Goal: Complete application form: Complete application form

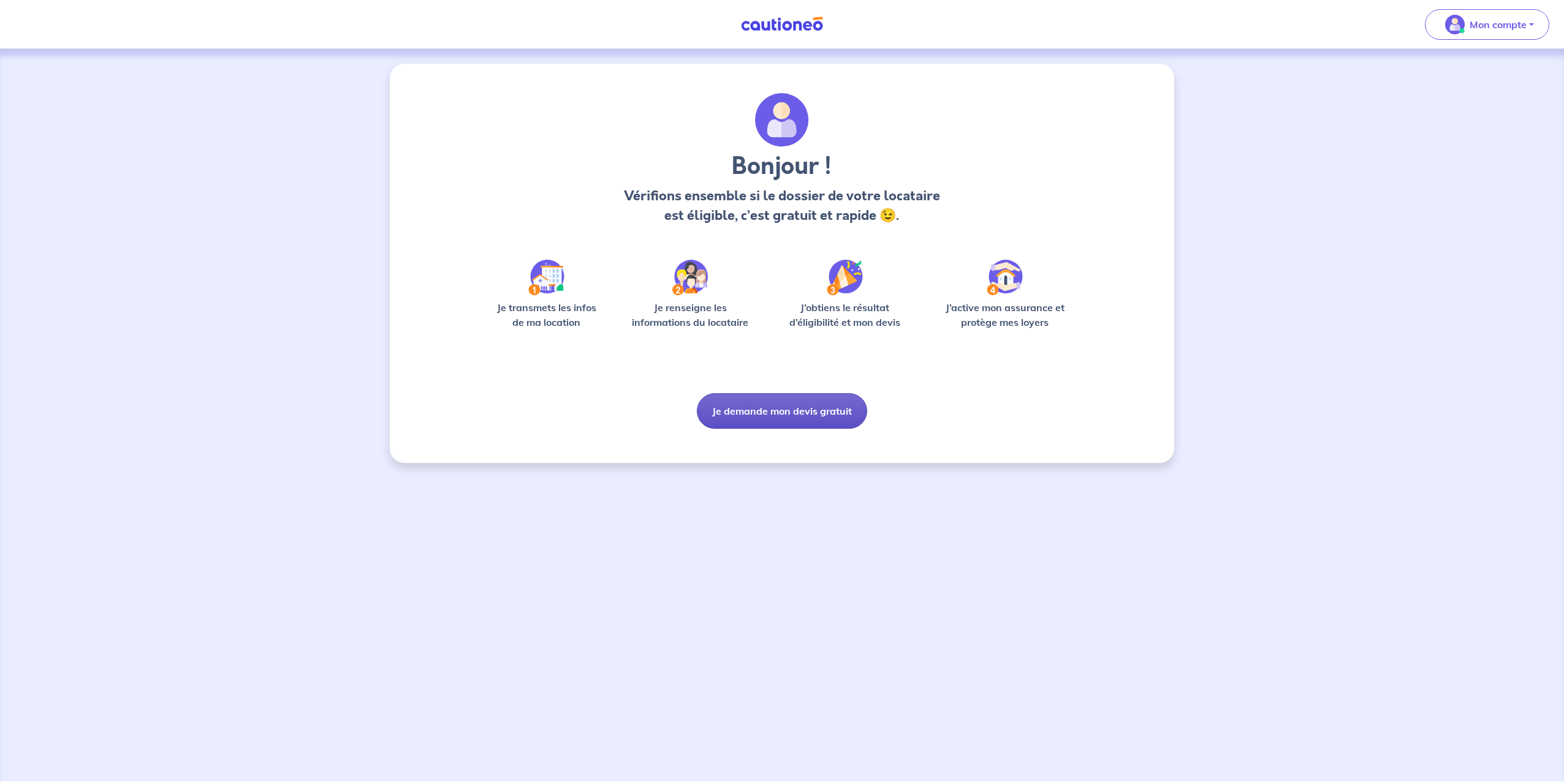
click at [784, 412] on button "Je demande mon devis gratuit" at bounding box center [782, 412] width 170 height 35
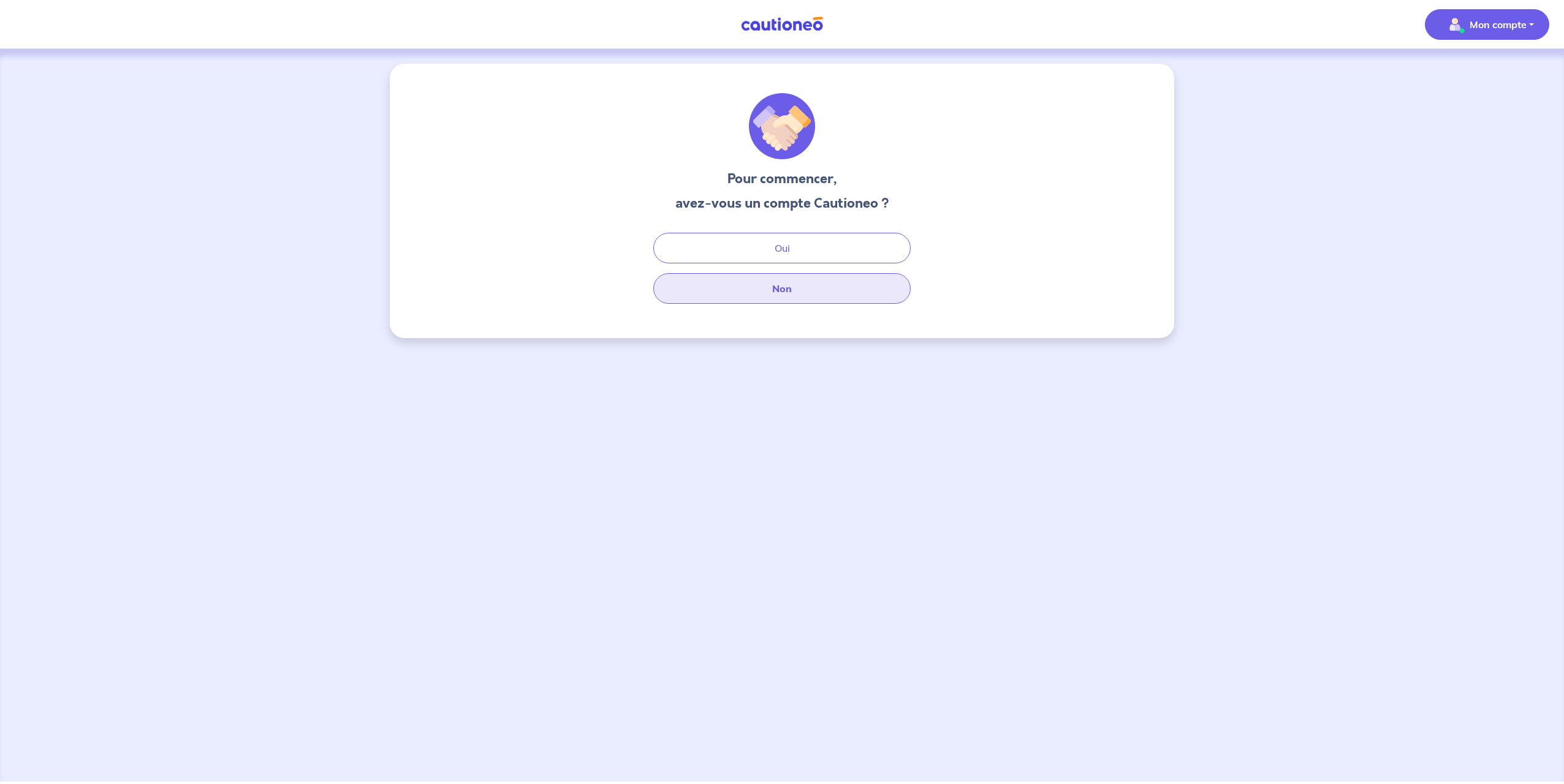
click at [790, 290] on button "Non" at bounding box center [782, 288] width 257 height 31
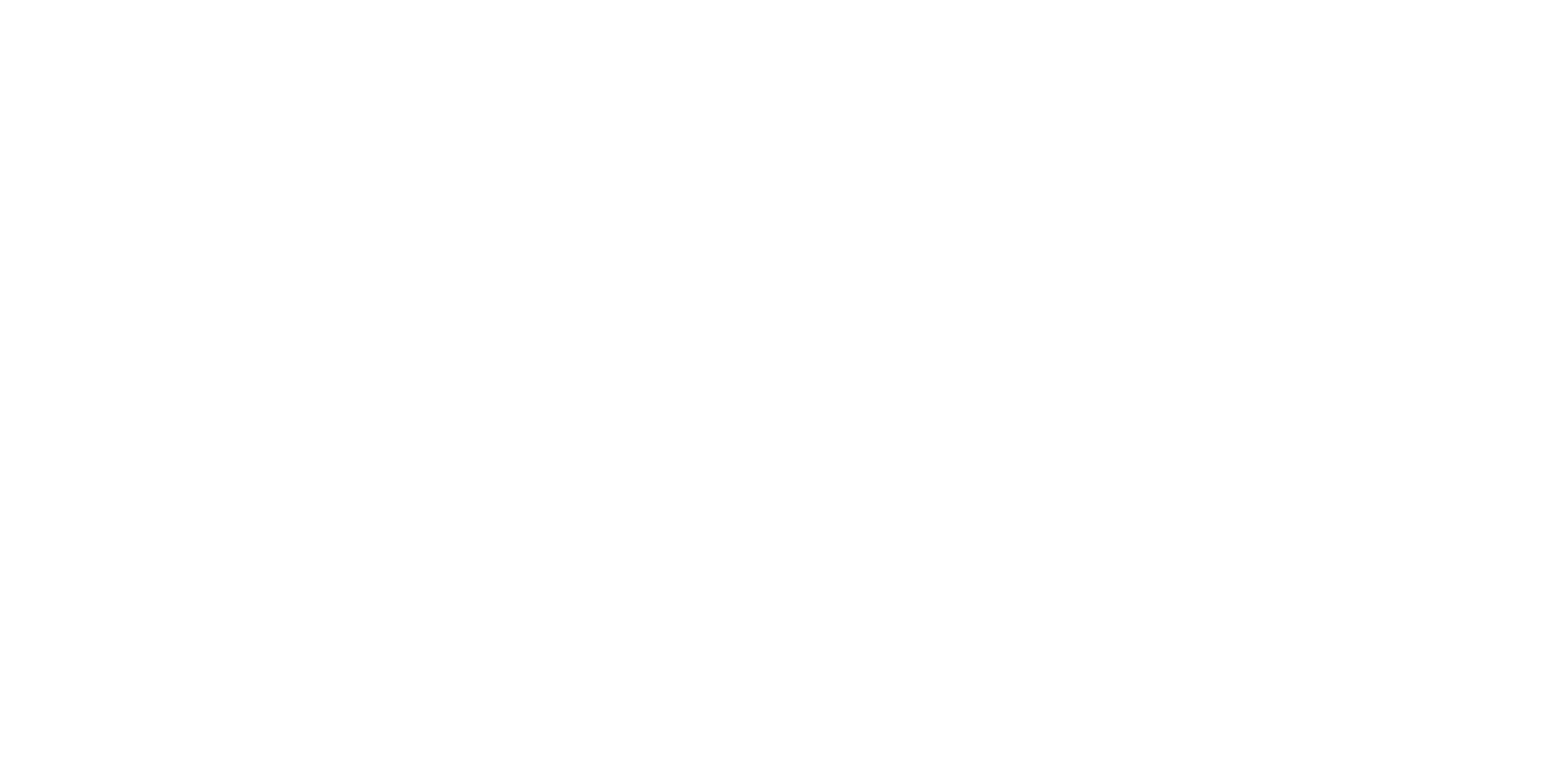
select select "FR"
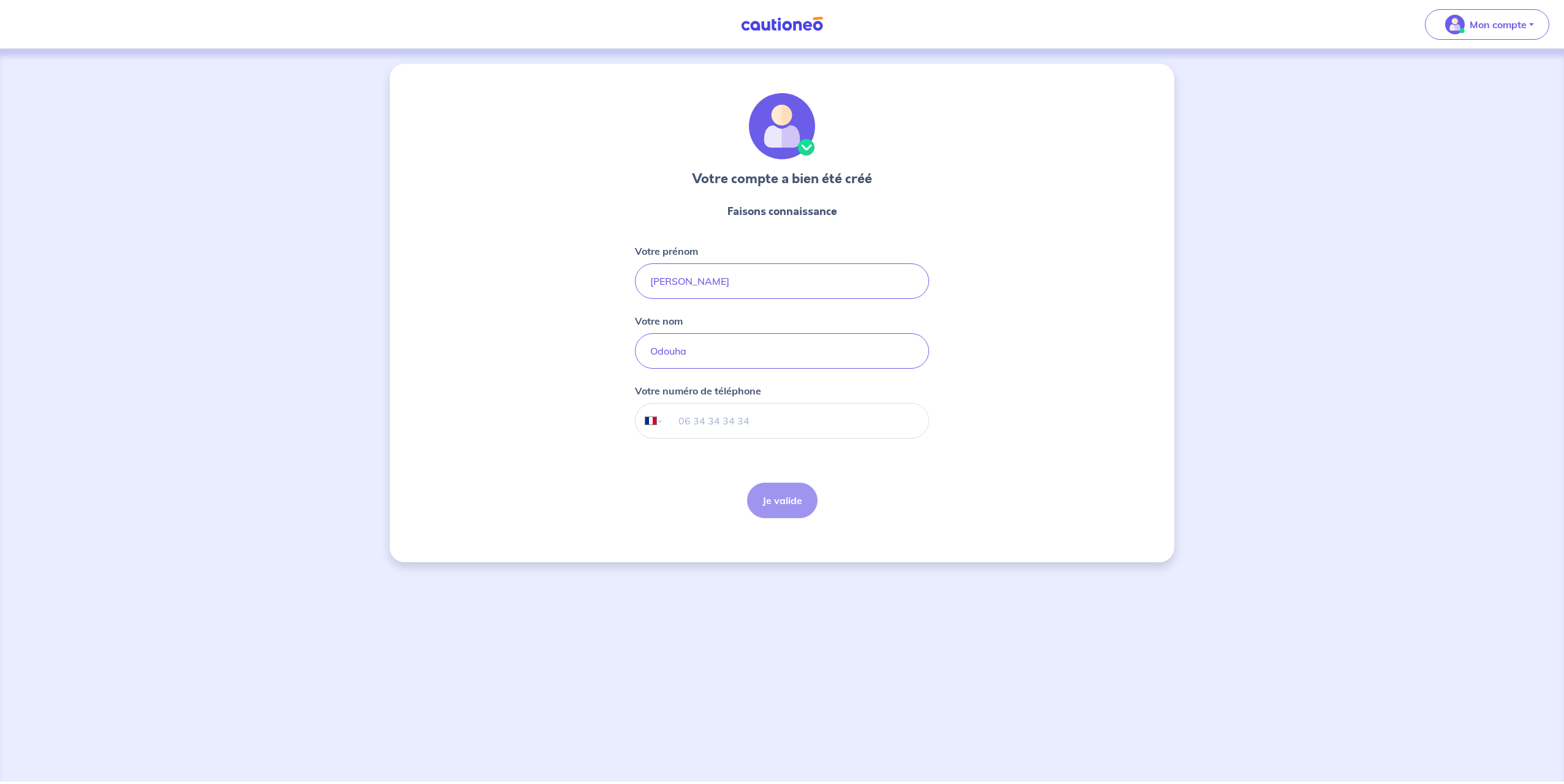
click at [763, 424] on input "tel" at bounding box center [796, 420] width 265 height 35
type input "06 81 12 30 90"
click at [801, 502] on button "Je valide" at bounding box center [782, 501] width 70 height 35
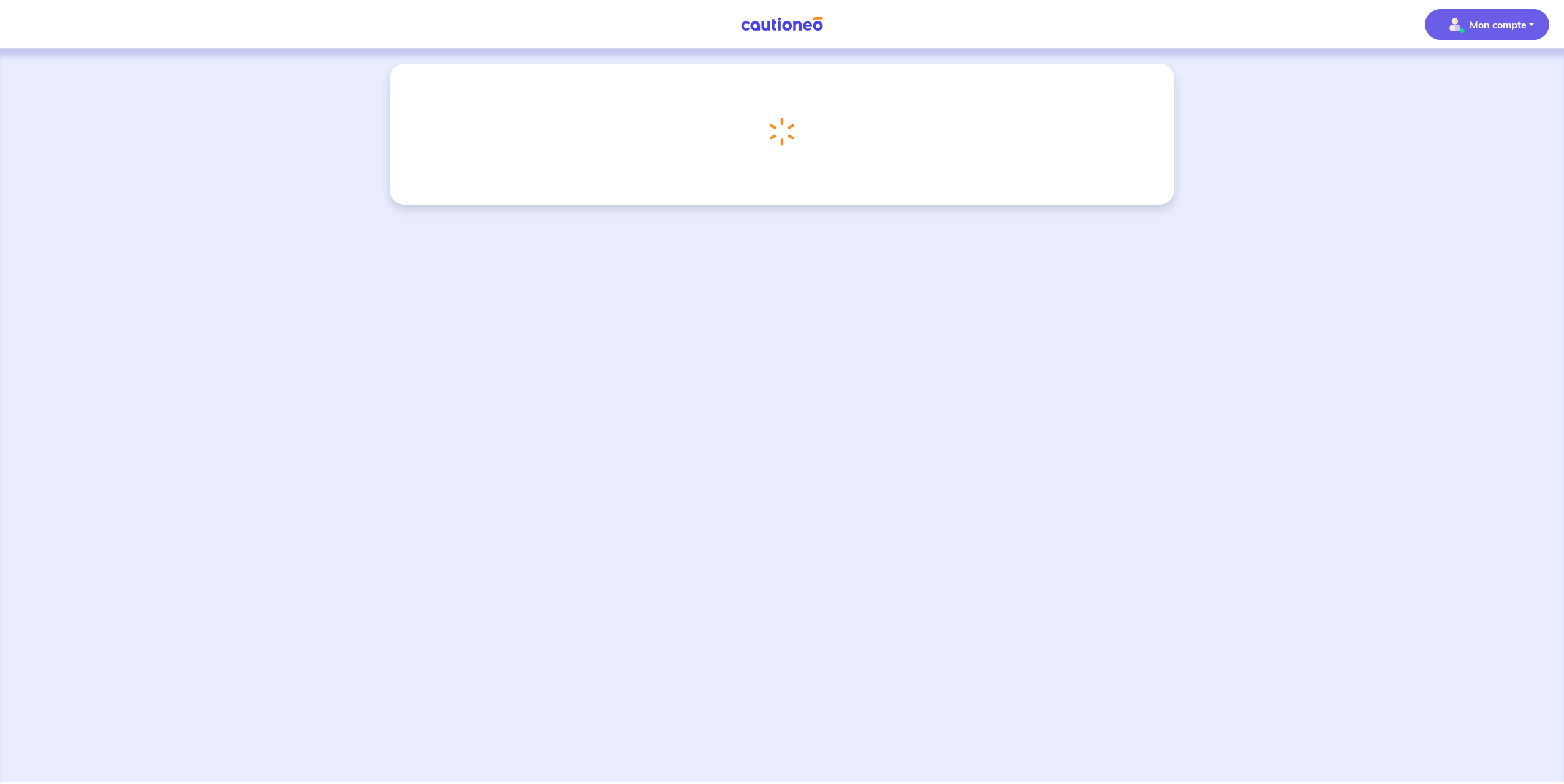
click at [1495, 28] on p "Mon compte" at bounding box center [1498, 24] width 57 height 15
click at [1338, 209] on div "Chargement..." at bounding box center [782, 415] width 1564 height 733
click at [1513, 31] on p "Mon compte" at bounding box center [1498, 24] width 57 height 15
click at [1467, 74] on link "Mes informations" at bounding box center [1474, 76] width 98 height 20
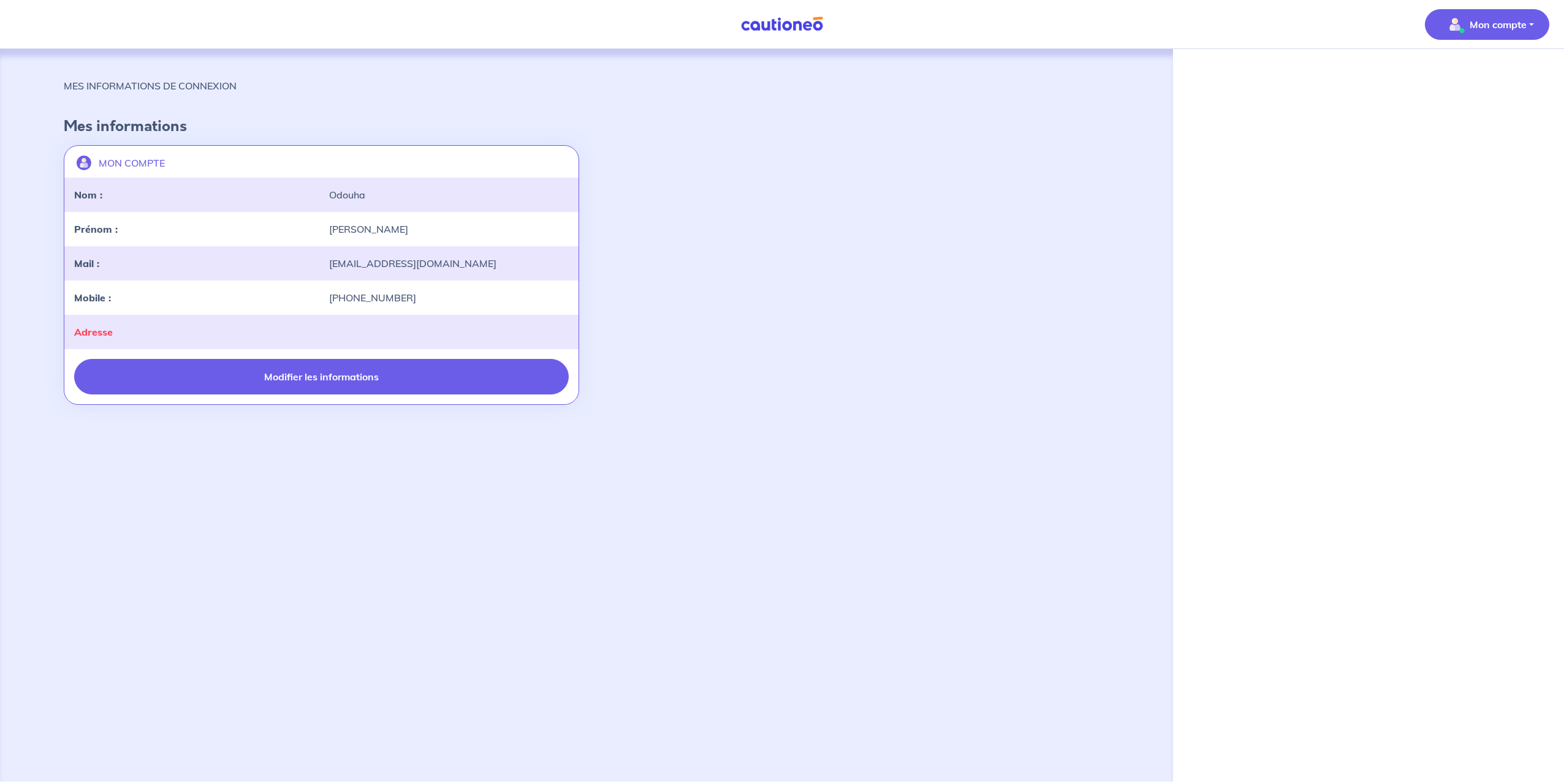
click at [330, 372] on button "Modifier les informations" at bounding box center [322, 377] width 495 height 35
select select "FR"
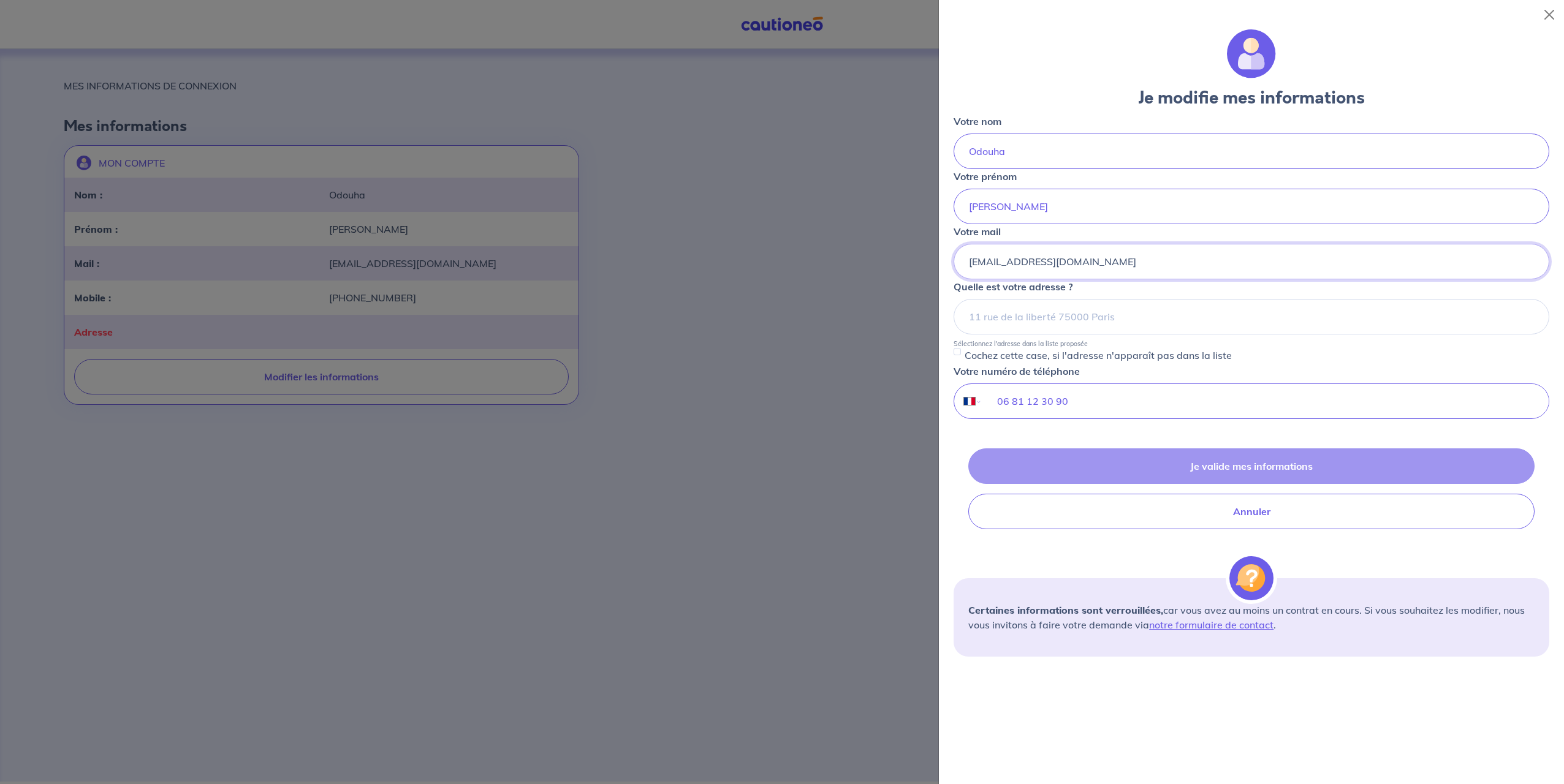
drag, startPoint x: 1078, startPoint y: 263, endPoint x: 947, endPoint y: 263, distance: 131.0
click at [947, 263] on div "Je modifie mes informations Votre nom Odouha Votre prénom Jimmy Votre mail odou…" at bounding box center [1252, 406] width 625 height 755
type input "contact@gitor.fr"
click at [1206, 469] on div "Je valide mes informations Annuler" at bounding box center [1252, 489] width 596 height 81
click at [1158, 321] on input at bounding box center [1252, 317] width 596 height 35
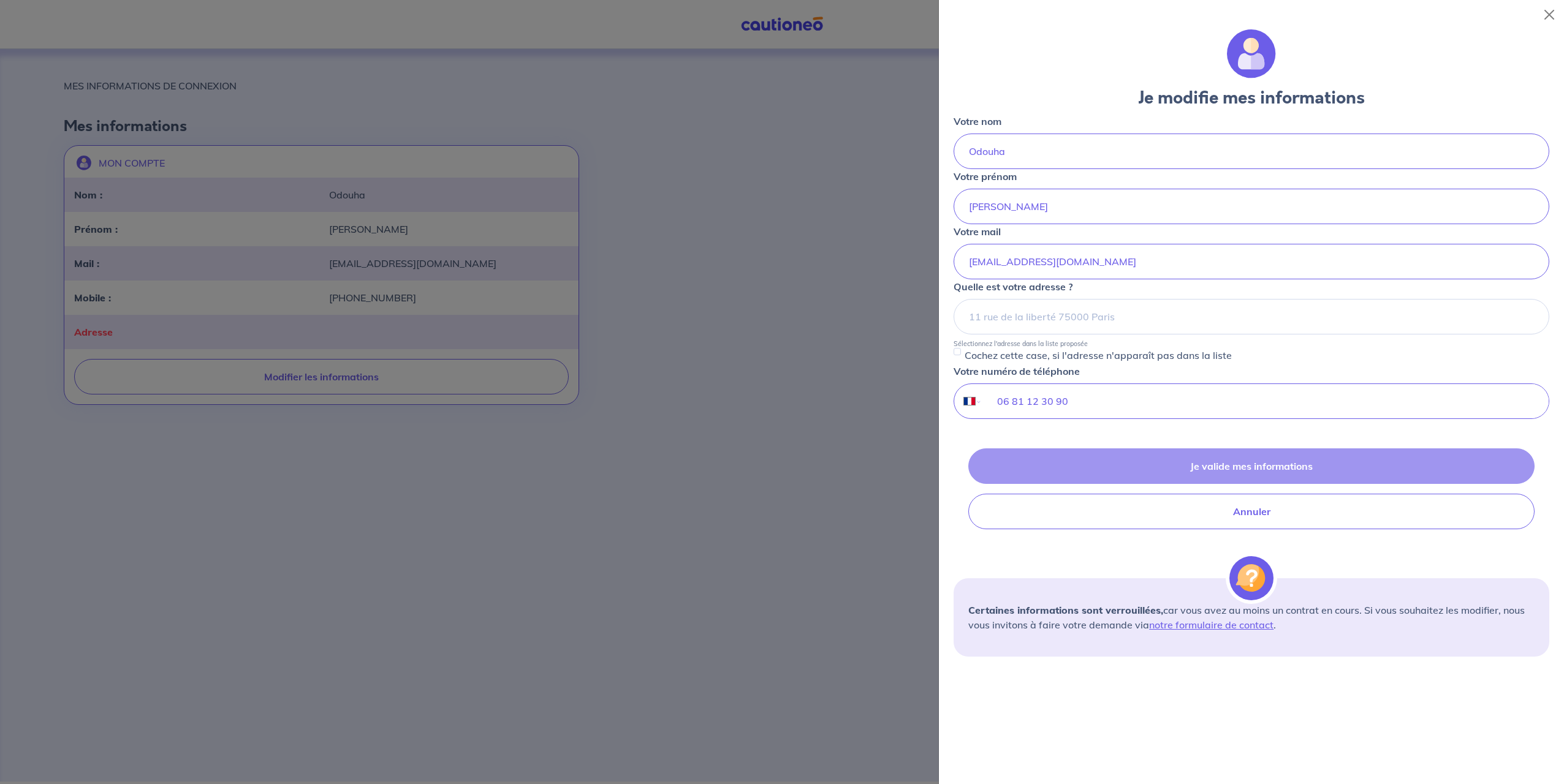
click at [1152, 473] on div "Je valide mes informations Annuler" at bounding box center [1252, 489] width 596 height 81
click at [1548, 17] on button "Close" at bounding box center [1550, 15] width 20 height 20
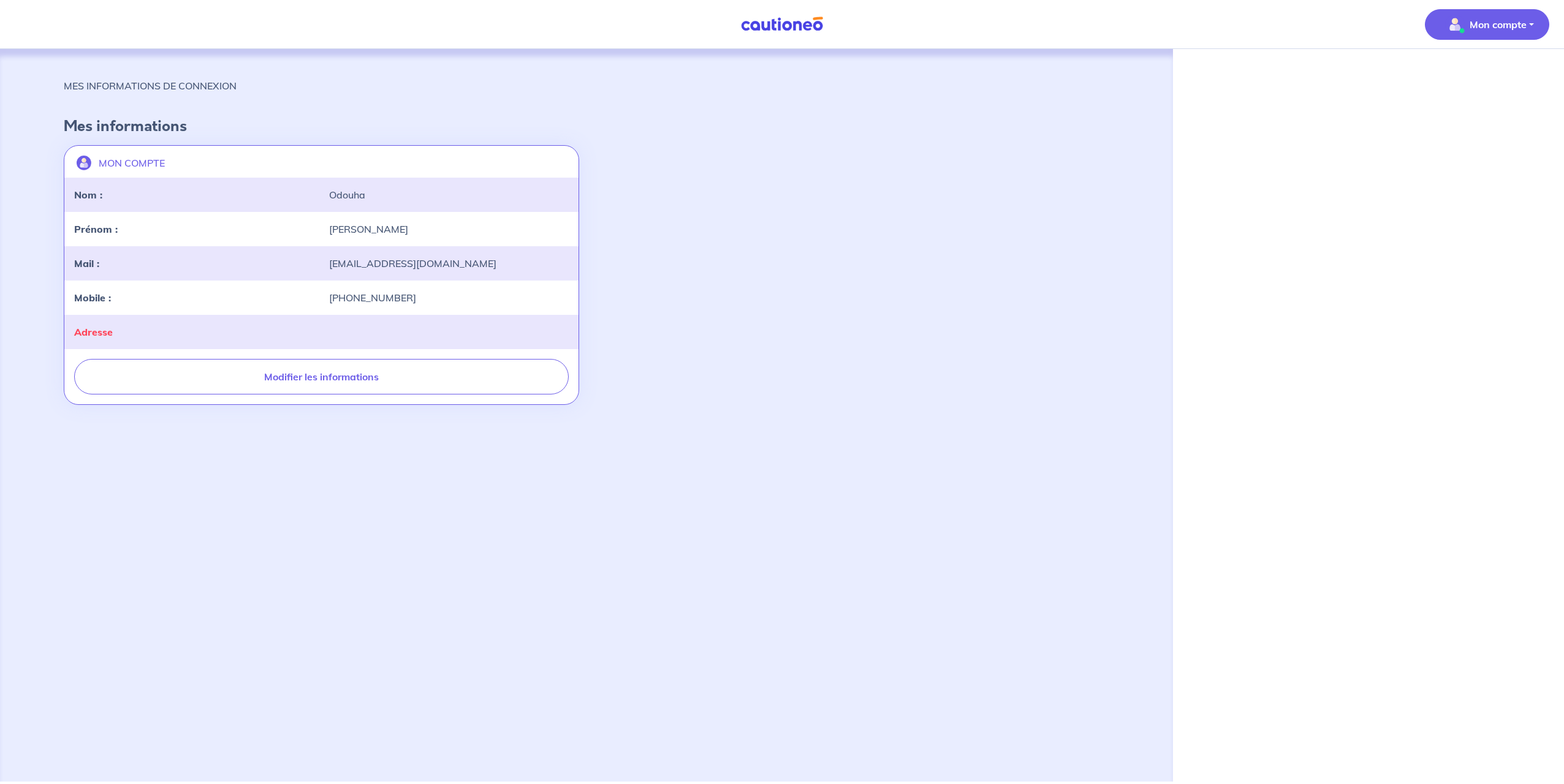
click at [1511, 25] on p "Mon compte" at bounding box center [1498, 24] width 57 height 15
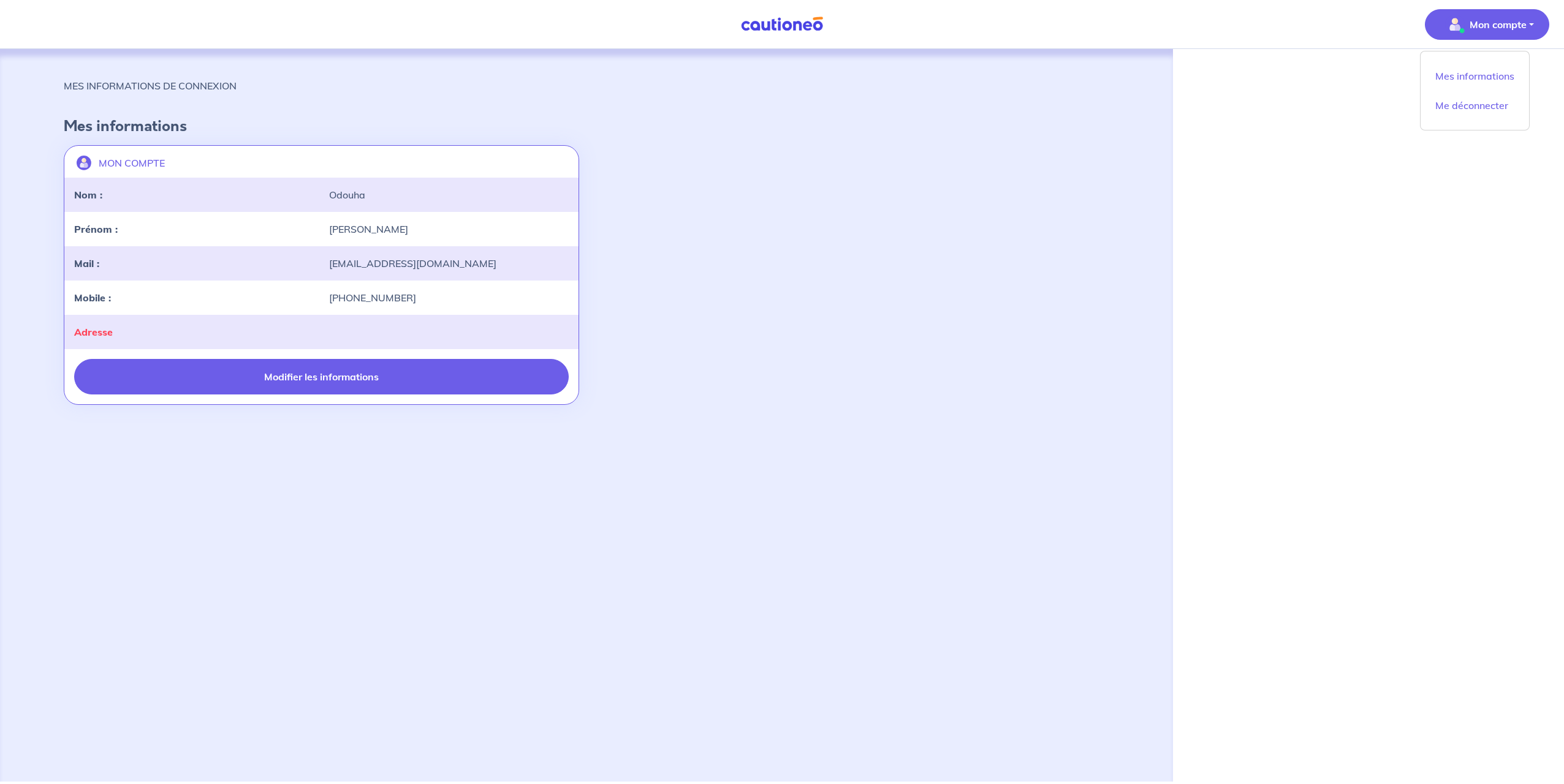
click at [295, 378] on button "Modifier les informations" at bounding box center [322, 377] width 495 height 35
select select "FR"
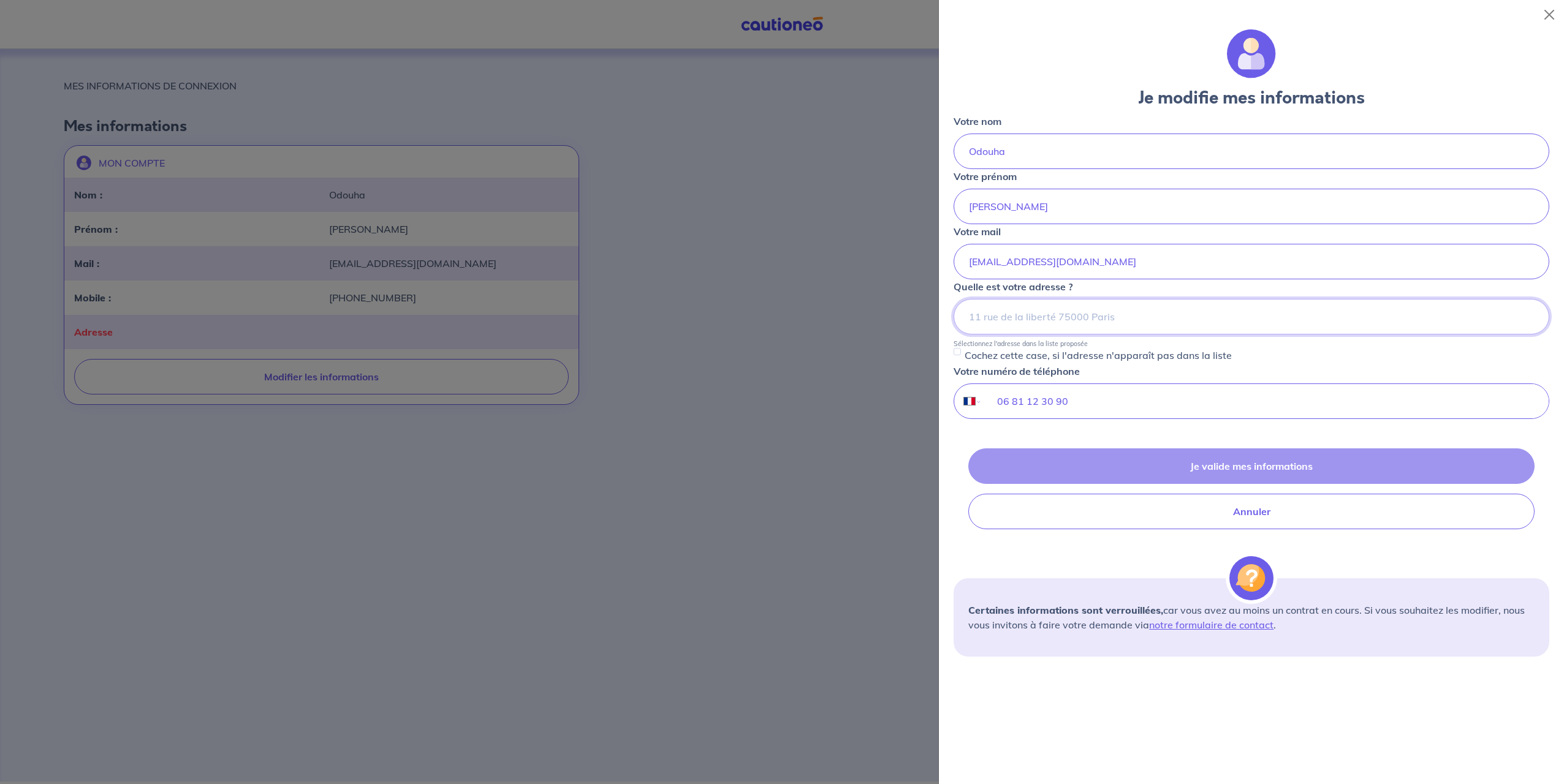
click at [1091, 310] on input at bounding box center [1252, 317] width 596 height 35
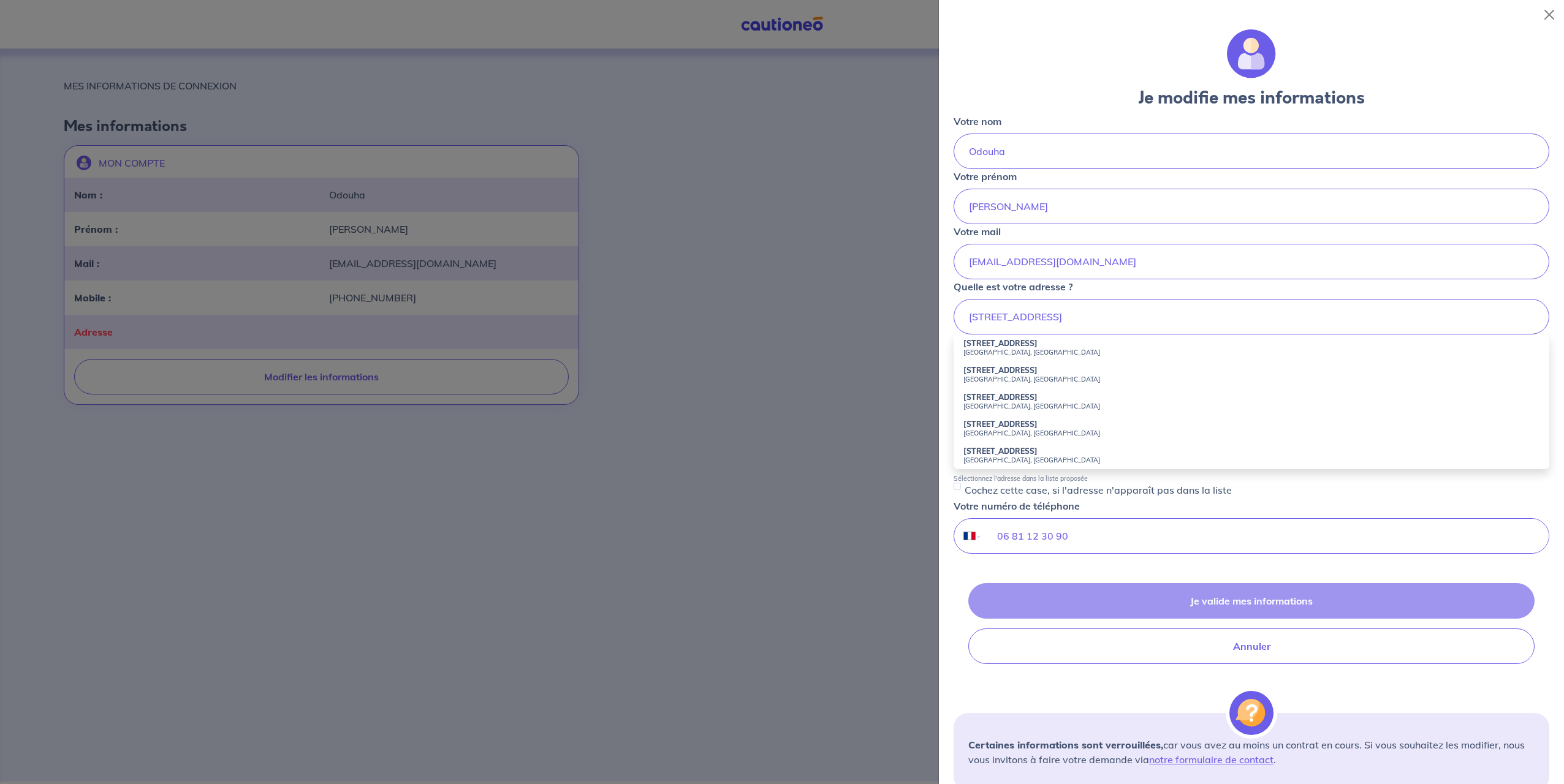
click at [992, 427] on strong "141 Rue de Paris" at bounding box center [1001, 424] width 75 height 9
type input "141 Rue de Paris, Charenton-le-Pont, France"
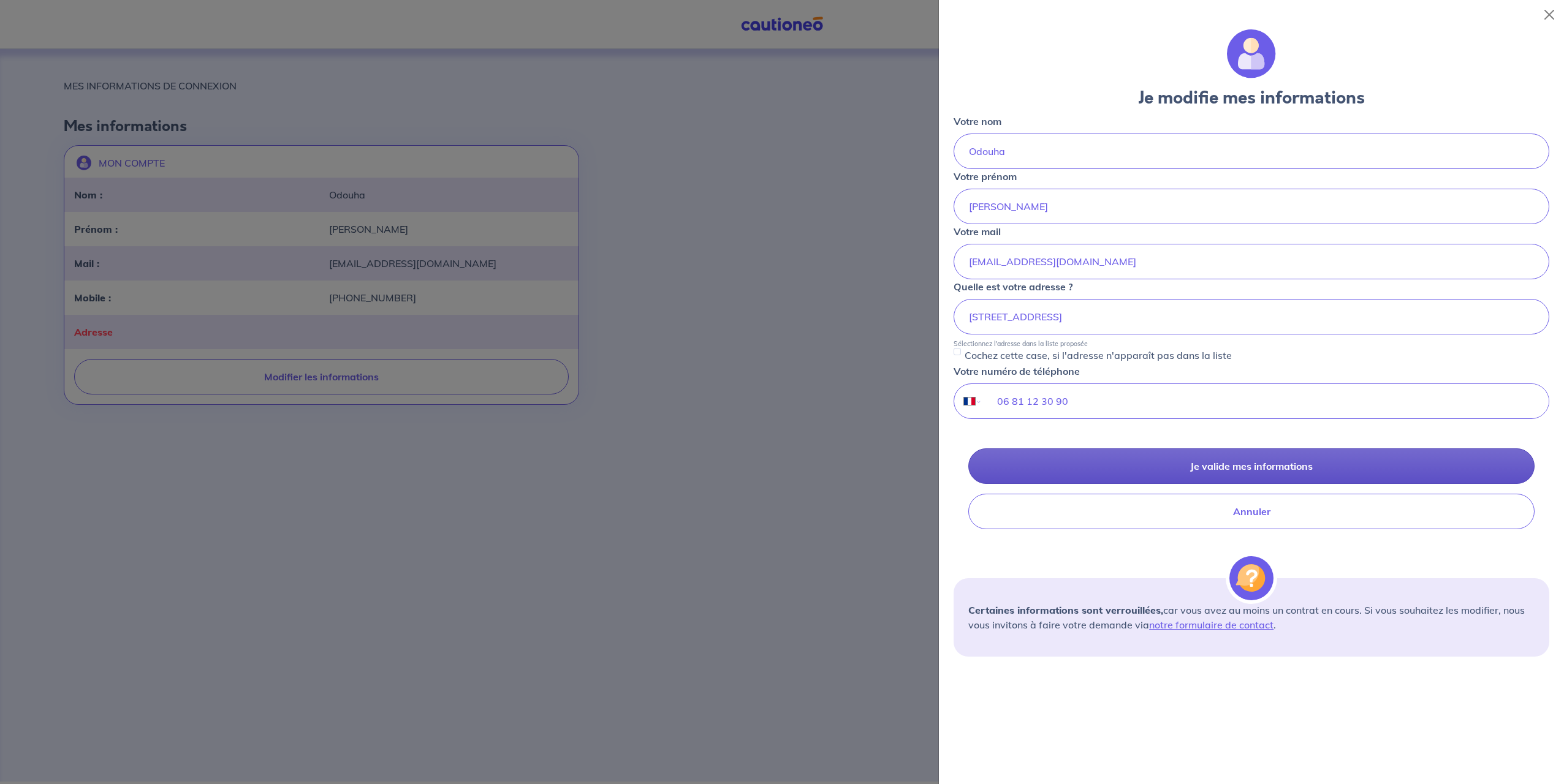
click at [1162, 467] on button "Je valide mes informations" at bounding box center [1252, 466] width 566 height 35
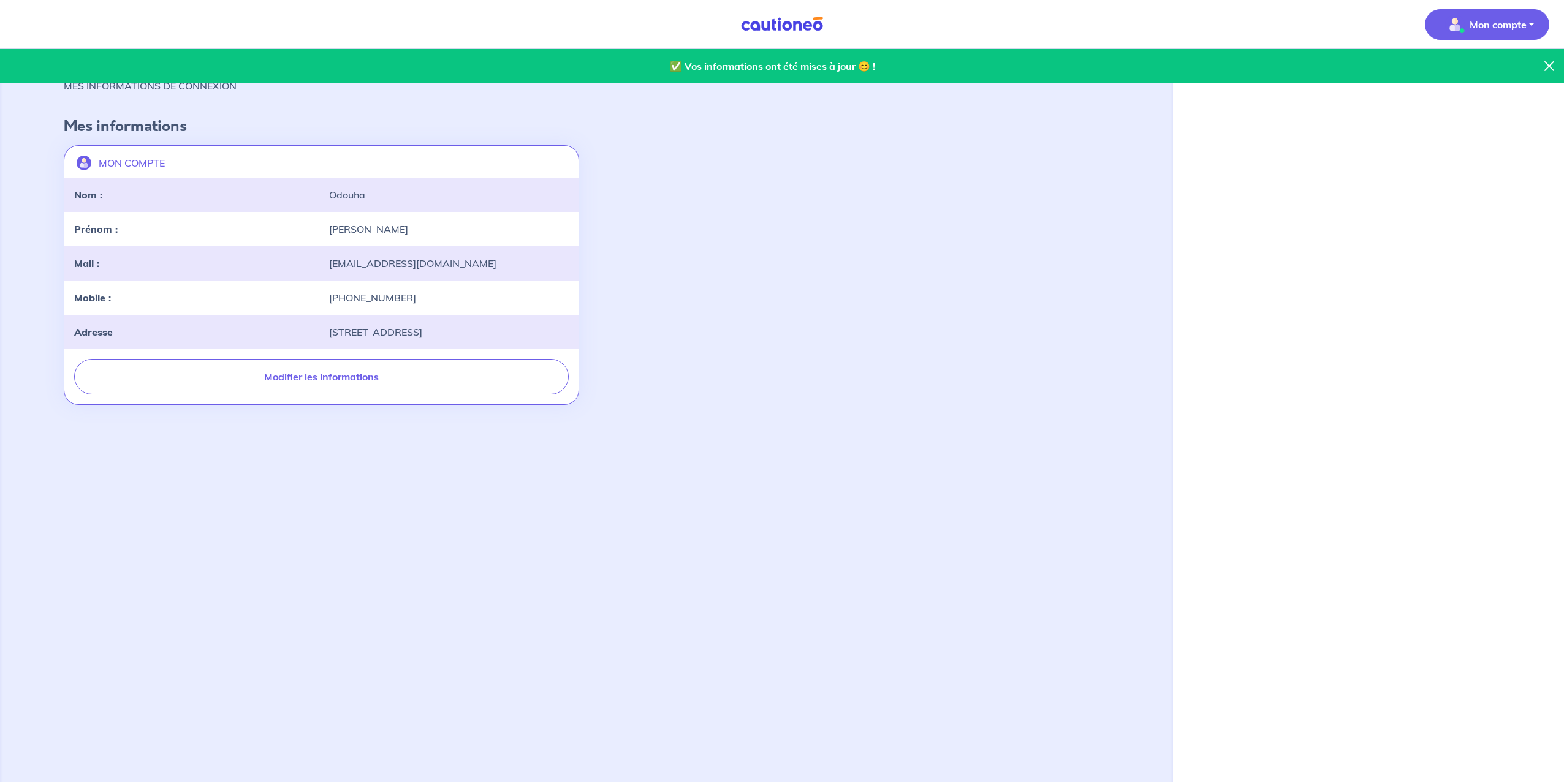
click at [1490, 30] on p "Mon compte" at bounding box center [1498, 24] width 57 height 15
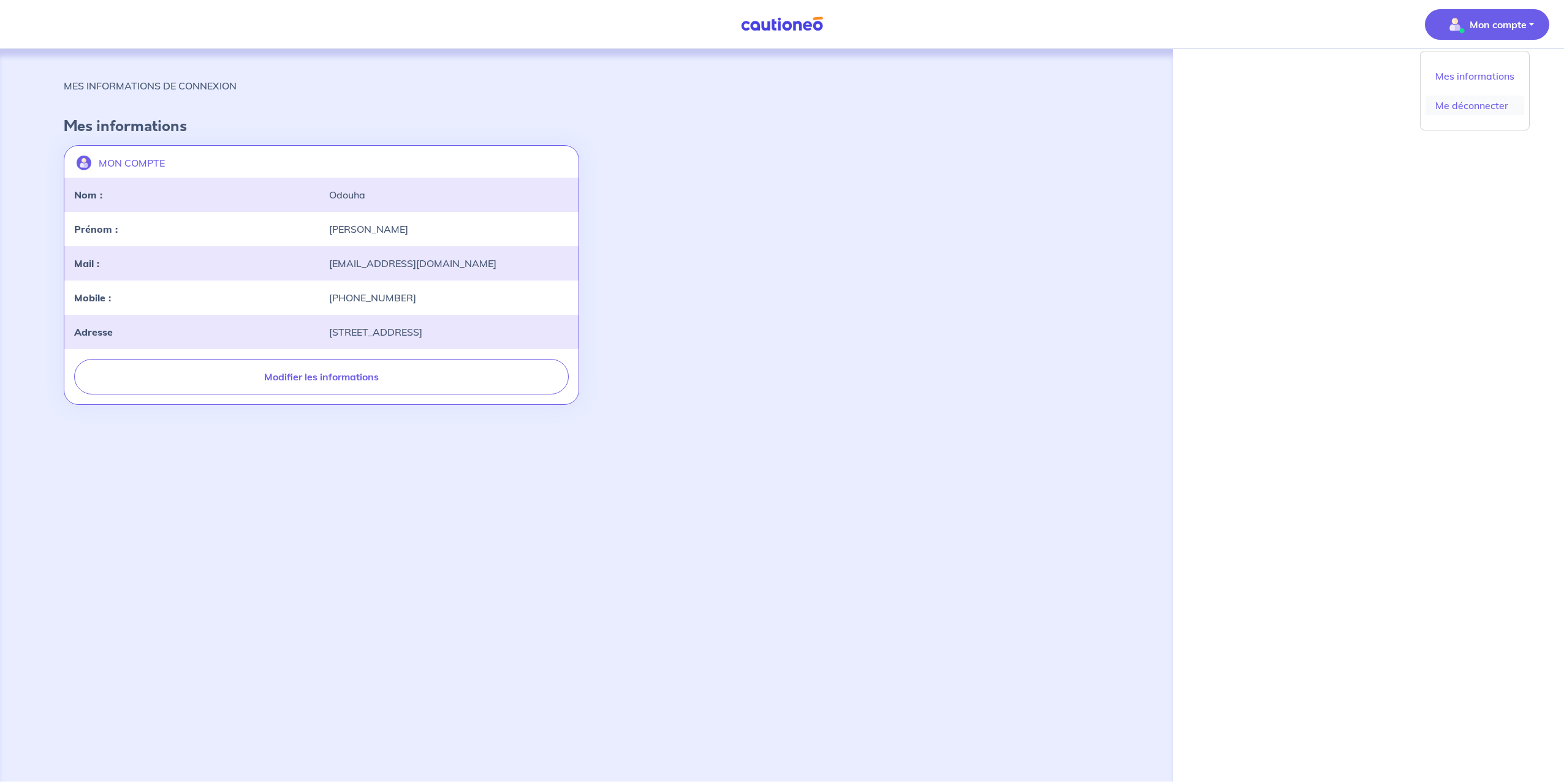
click at [1465, 110] on link "Me déconnecter" at bounding box center [1474, 106] width 98 height 20
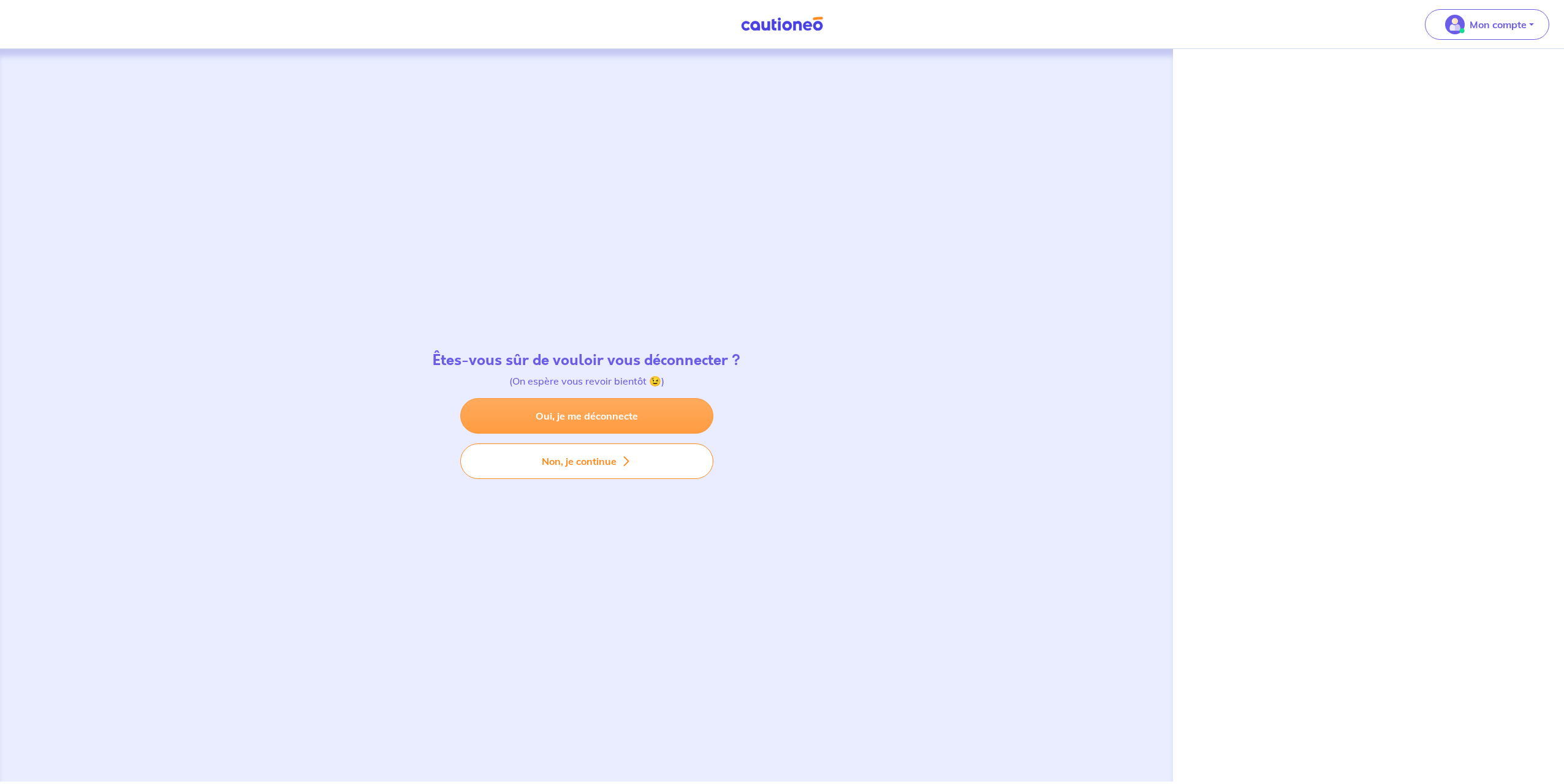
click at [541, 423] on link "Oui, je me déconnecte" at bounding box center [586, 416] width 253 height 35
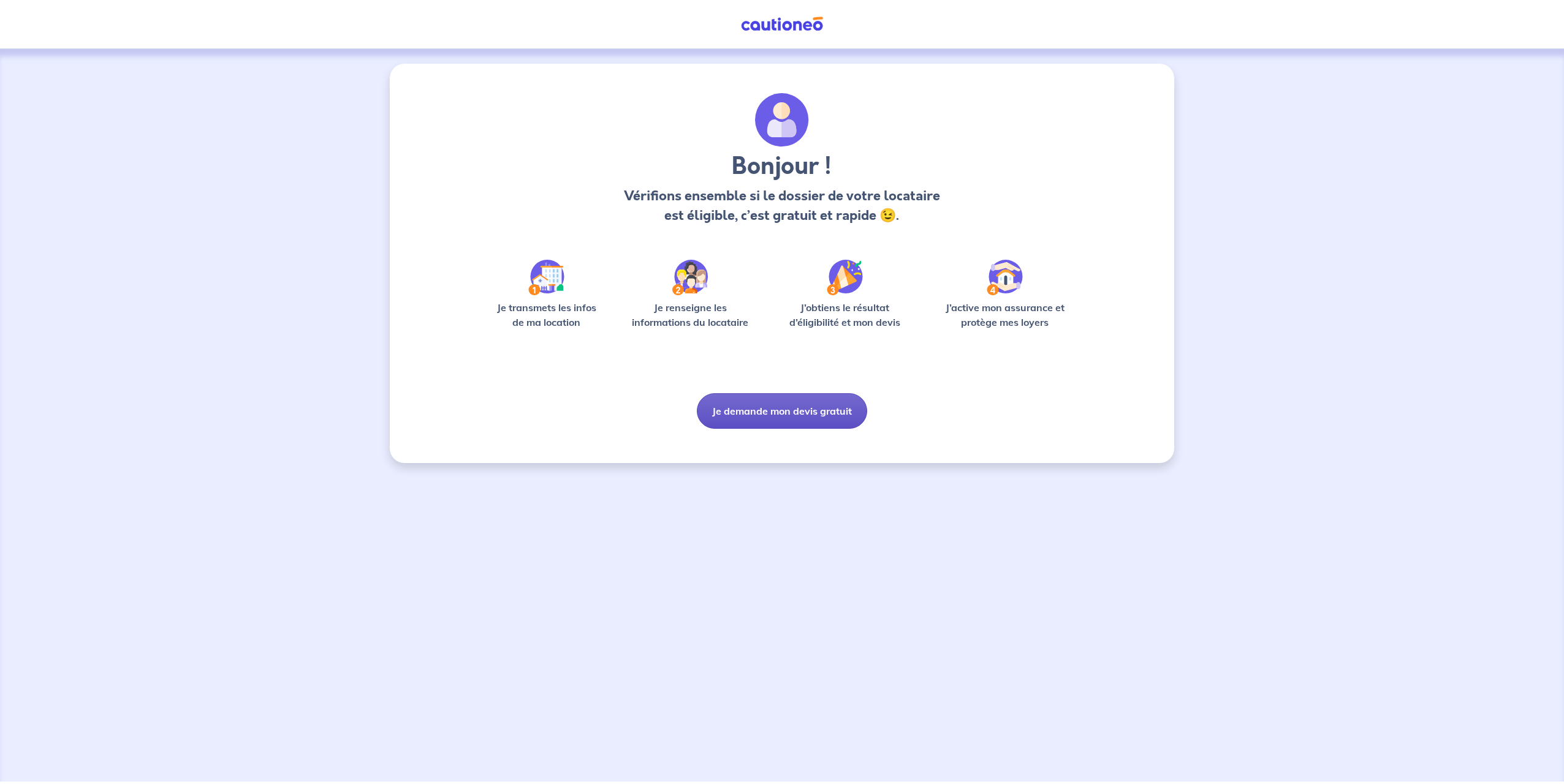
click at [816, 410] on button "Je demande mon devis gratuit" at bounding box center [782, 412] width 170 height 35
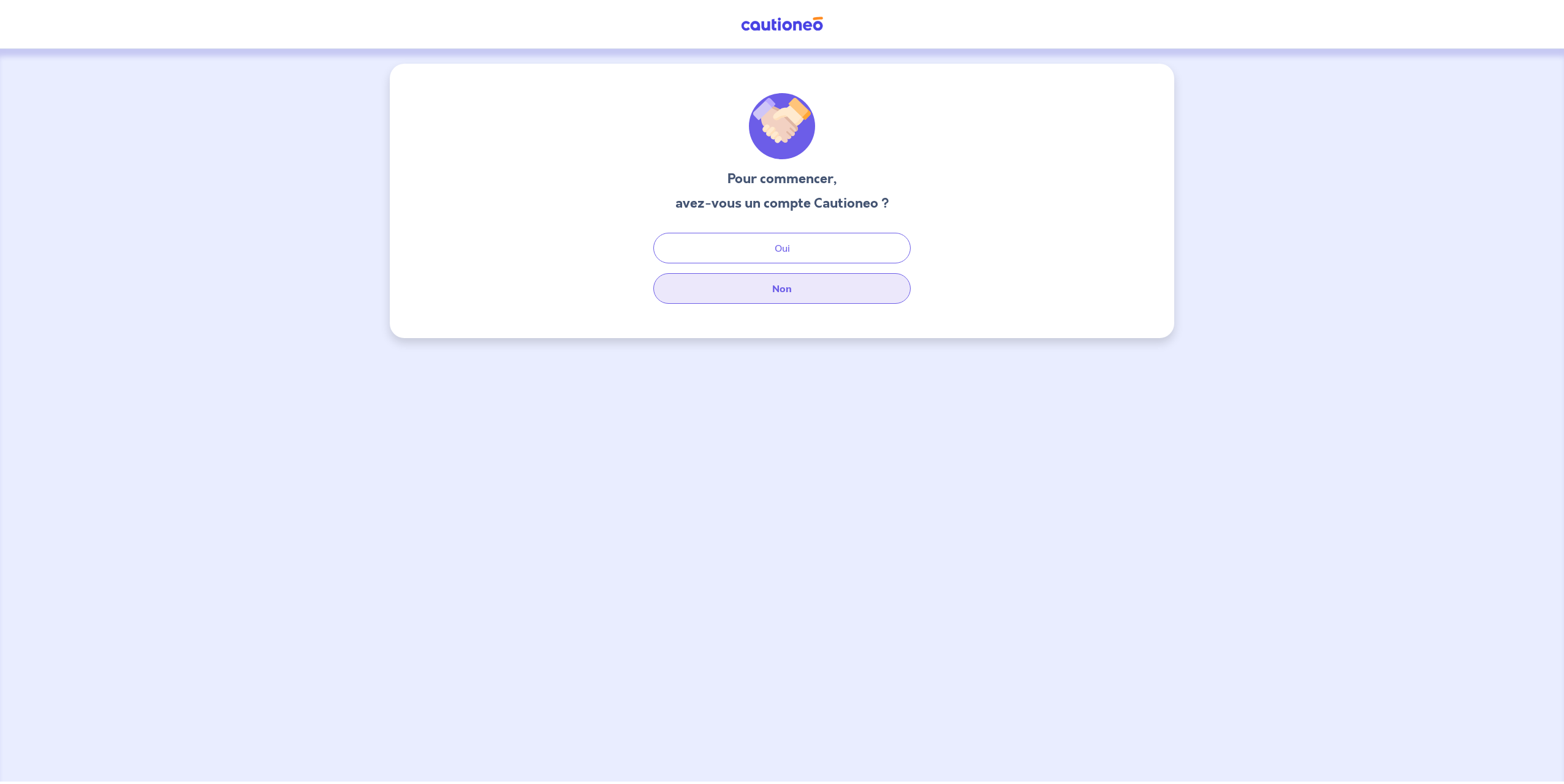
click at [784, 286] on button "Non" at bounding box center [782, 288] width 257 height 31
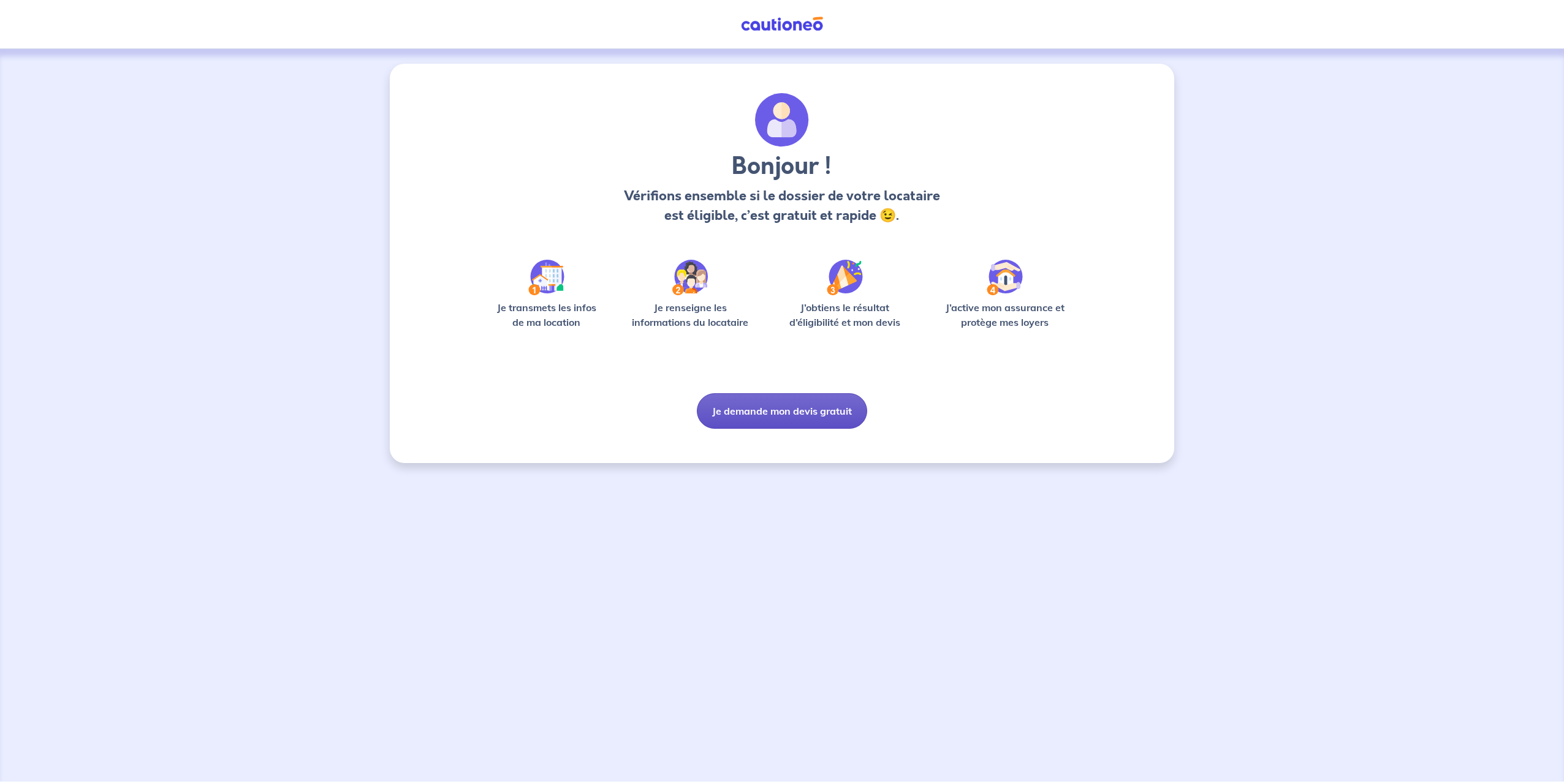
click at [798, 416] on button "Je demande mon devis gratuit" at bounding box center [782, 412] width 170 height 35
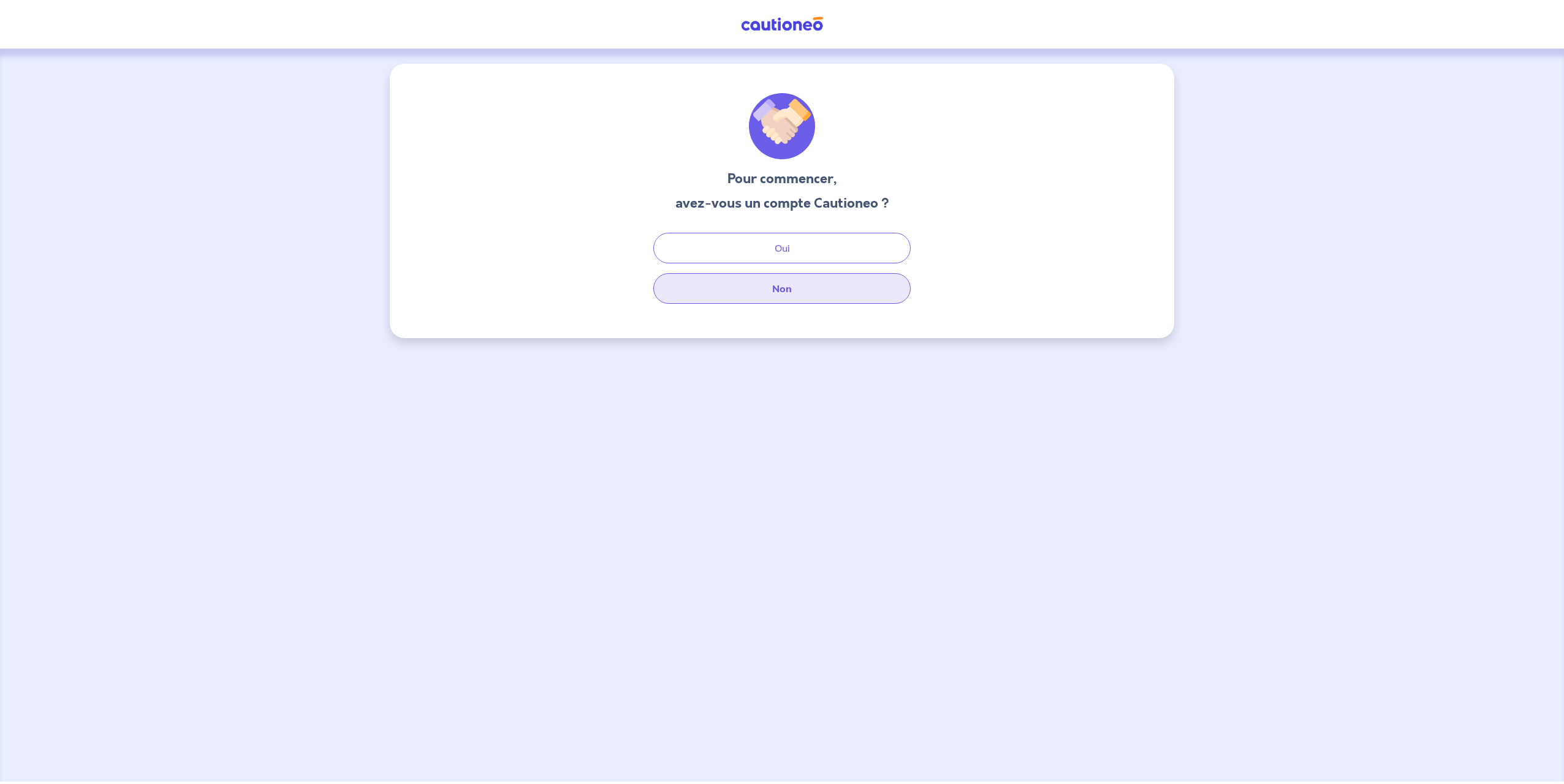
click at [789, 287] on button "Non" at bounding box center [782, 288] width 257 height 31
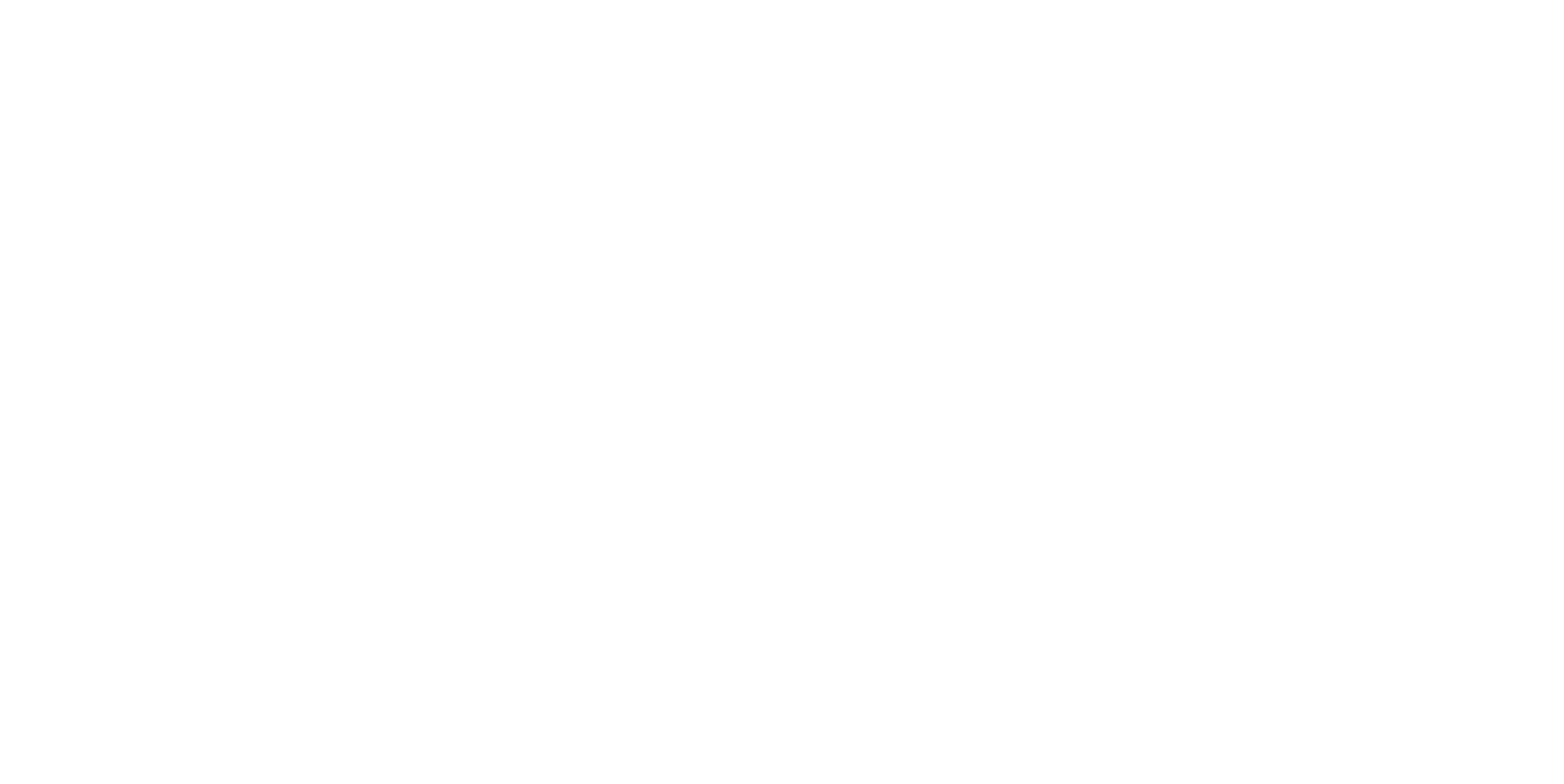
select select "FR"
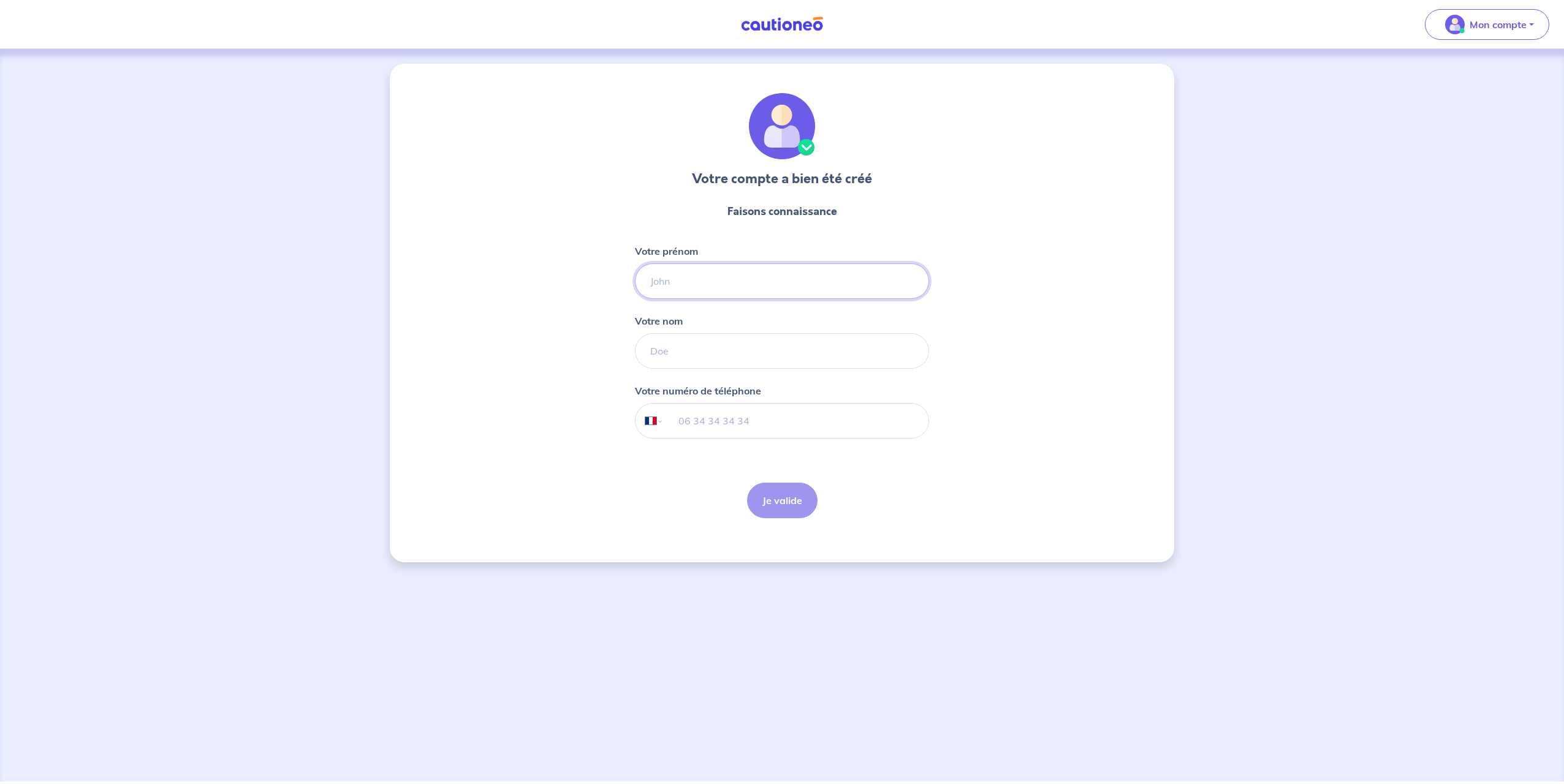
click at [737, 287] on input "Votre prénom" at bounding box center [782, 281] width 295 height 35
click at [701, 356] on input "Votre nom" at bounding box center [782, 351] width 295 height 35
click at [805, 283] on input "[PERSON_NAME]" at bounding box center [782, 281] width 295 height 35
type input "J"
type input "[PERSON_NAME]"
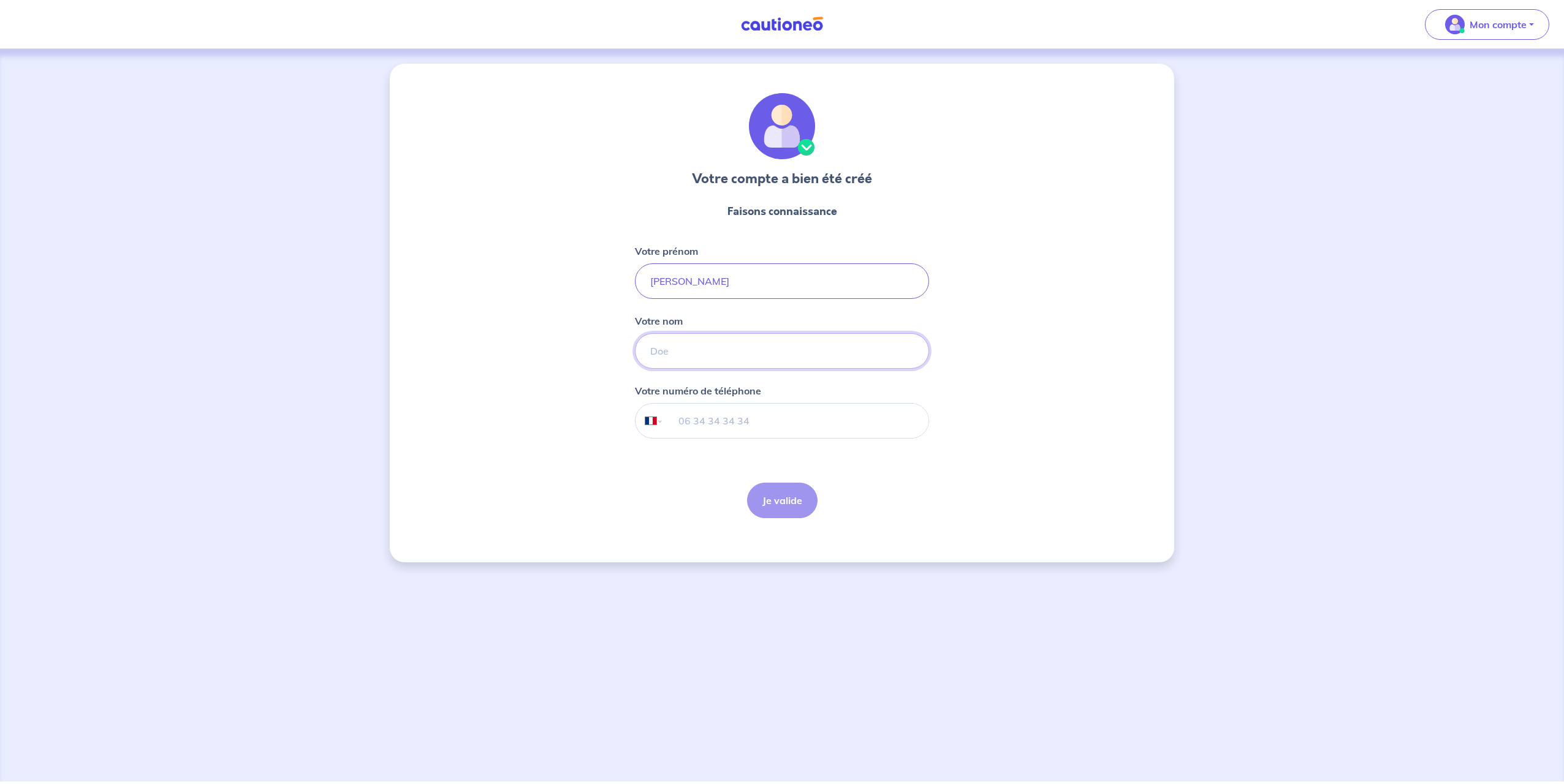
click at [685, 354] on input "Votre nom" at bounding box center [782, 351] width 295 height 35
type input "ODOUHA"
click at [766, 419] on input "tel" at bounding box center [796, 420] width 265 height 35
type input "06 81 12 30 90"
click at [786, 501] on button "Je valide" at bounding box center [782, 501] width 70 height 35
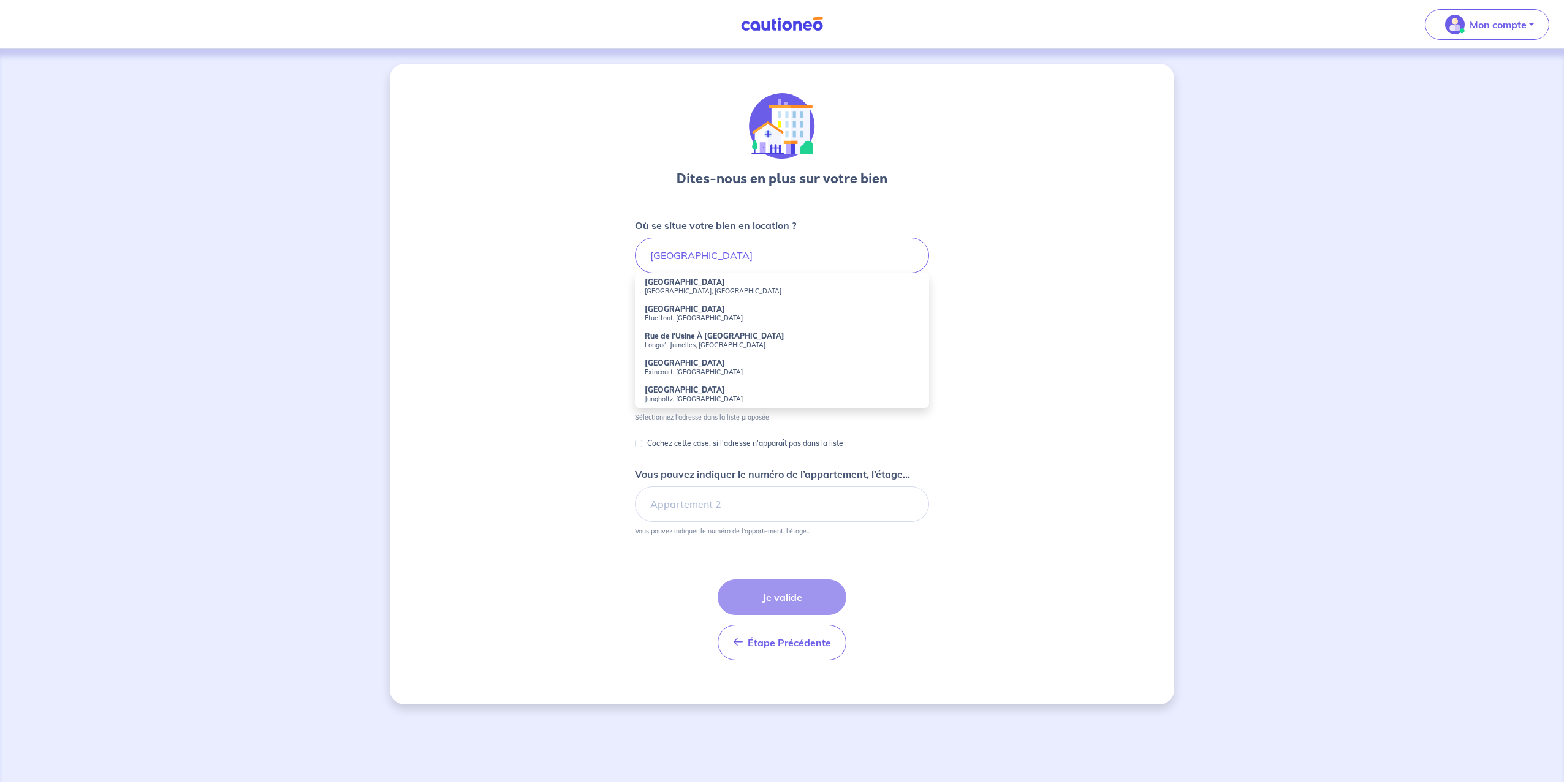
click at [1102, 380] on div "Dites-nous en plus sur votre bien Où se situe votre bien en location ? RUE DE L…" at bounding box center [782, 384] width 784 height 641
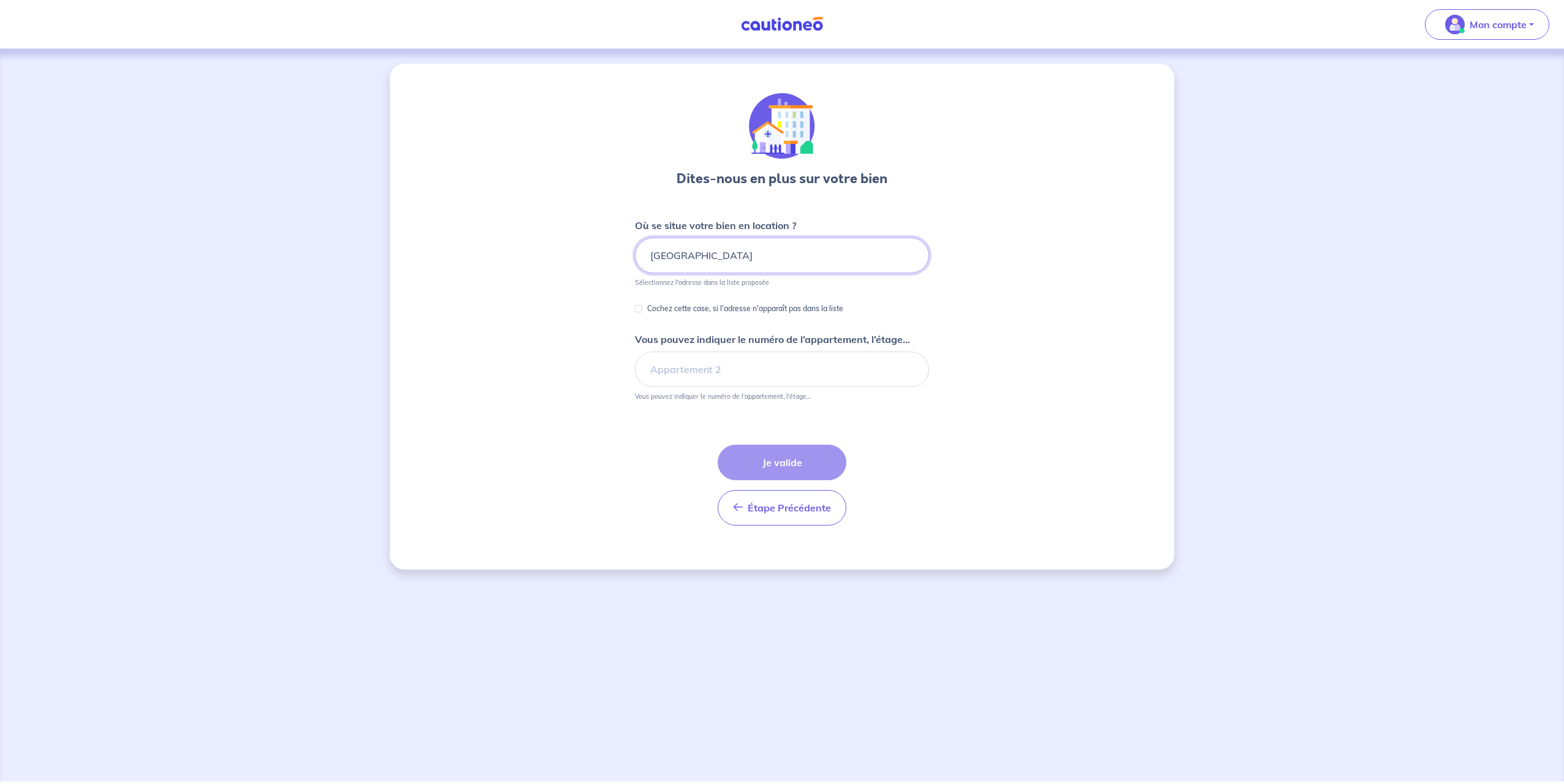
click at [766, 251] on input "[GEOGRAPHIC_DATA]" at bounding box center [782, 255] width 295 height 35
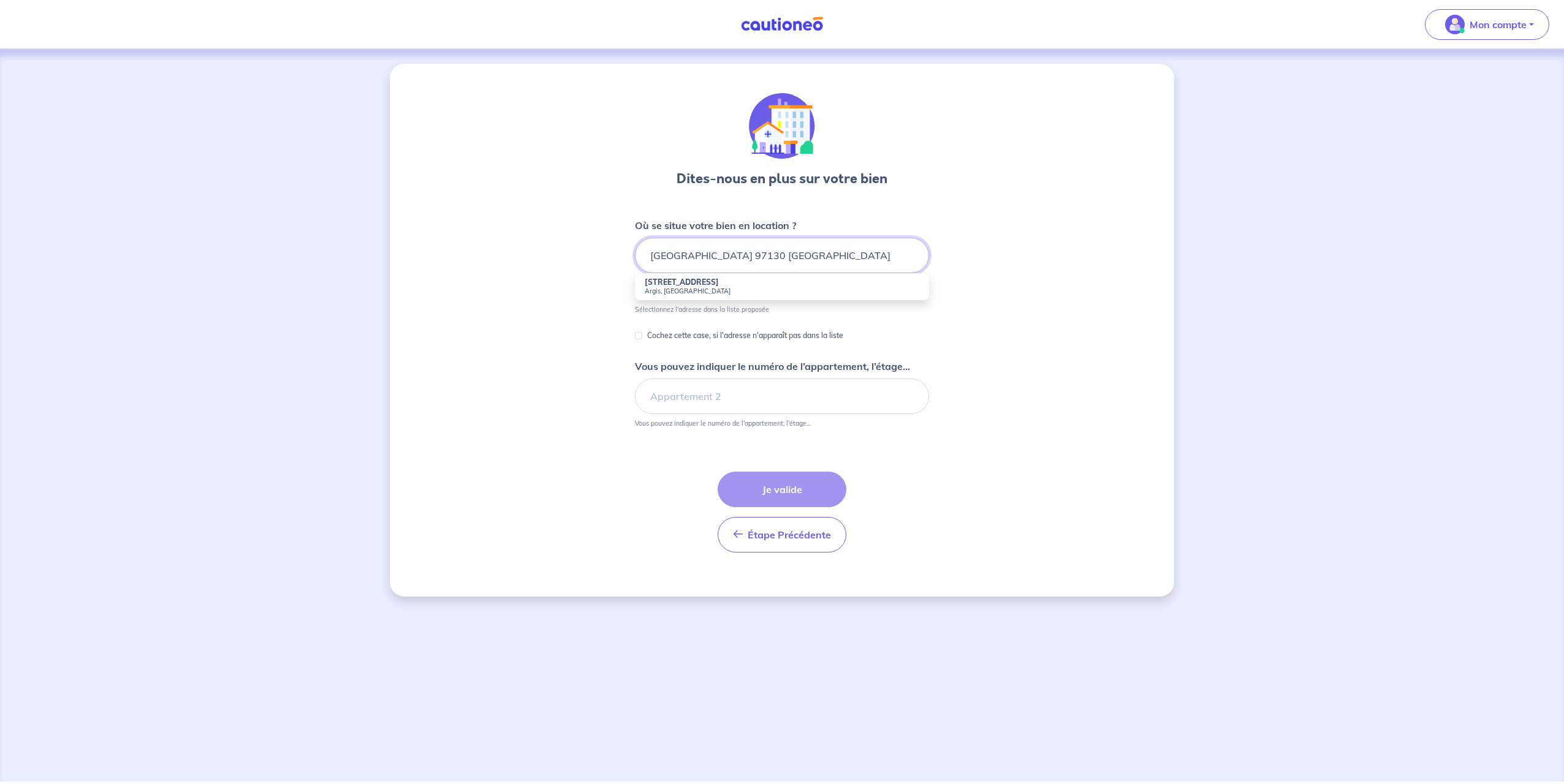
type input "[GEOGRAPHIC_DATA] 97130 [GEOGRAPHIC_DATA]"
click at [1021, 314] on div "Dites-nous en plus sur votre bien Où se situe votre bien en location ? [GEOGRAP…" at bounding box center [782, 330] width 784 height 533
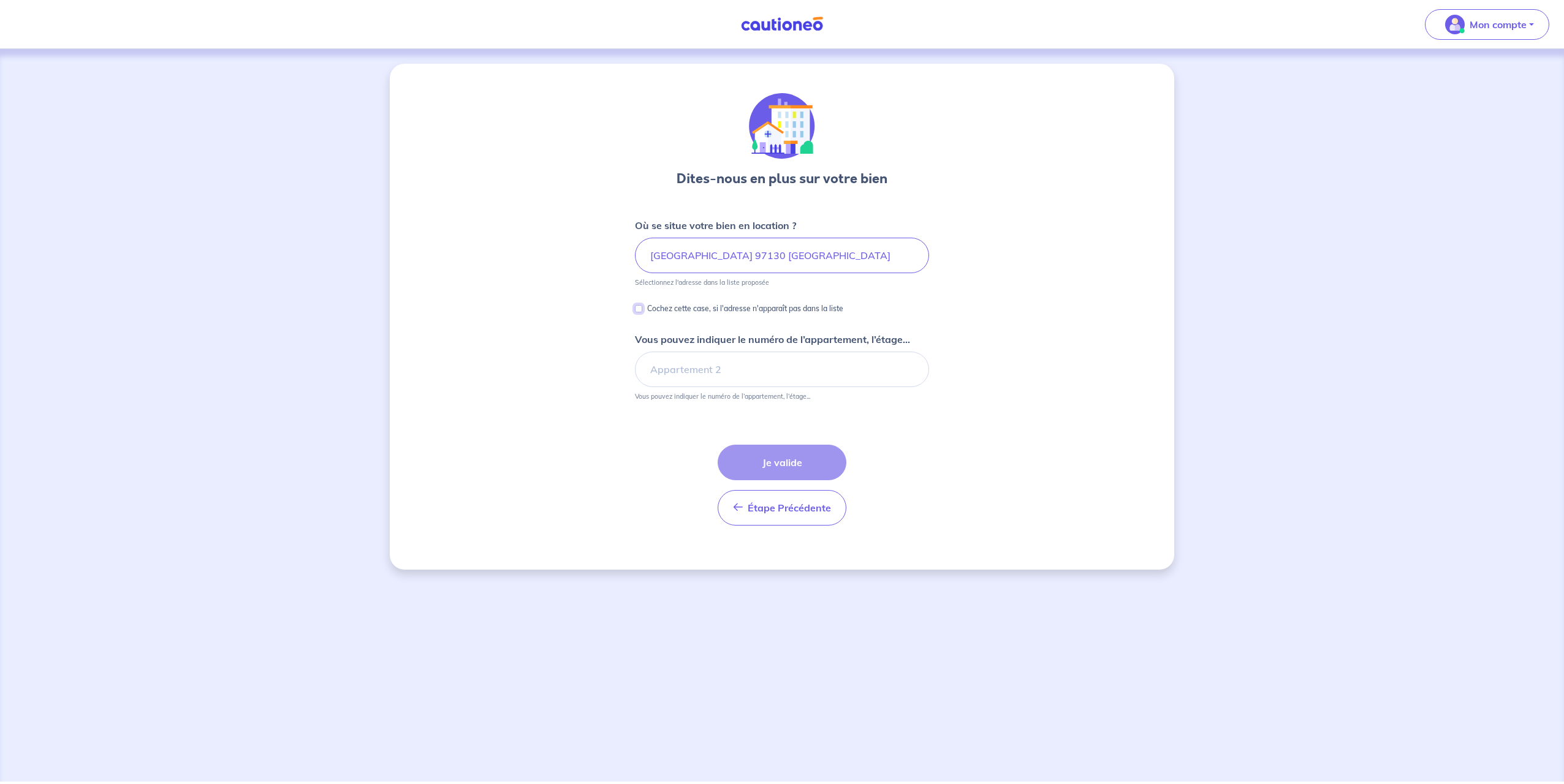
click at [640, 310] on input "Cochez cette case, si l'adresse n'apparaît pas dans la liste" at bounding box center [639, 309] width 7 height 7
checkbox input "true"
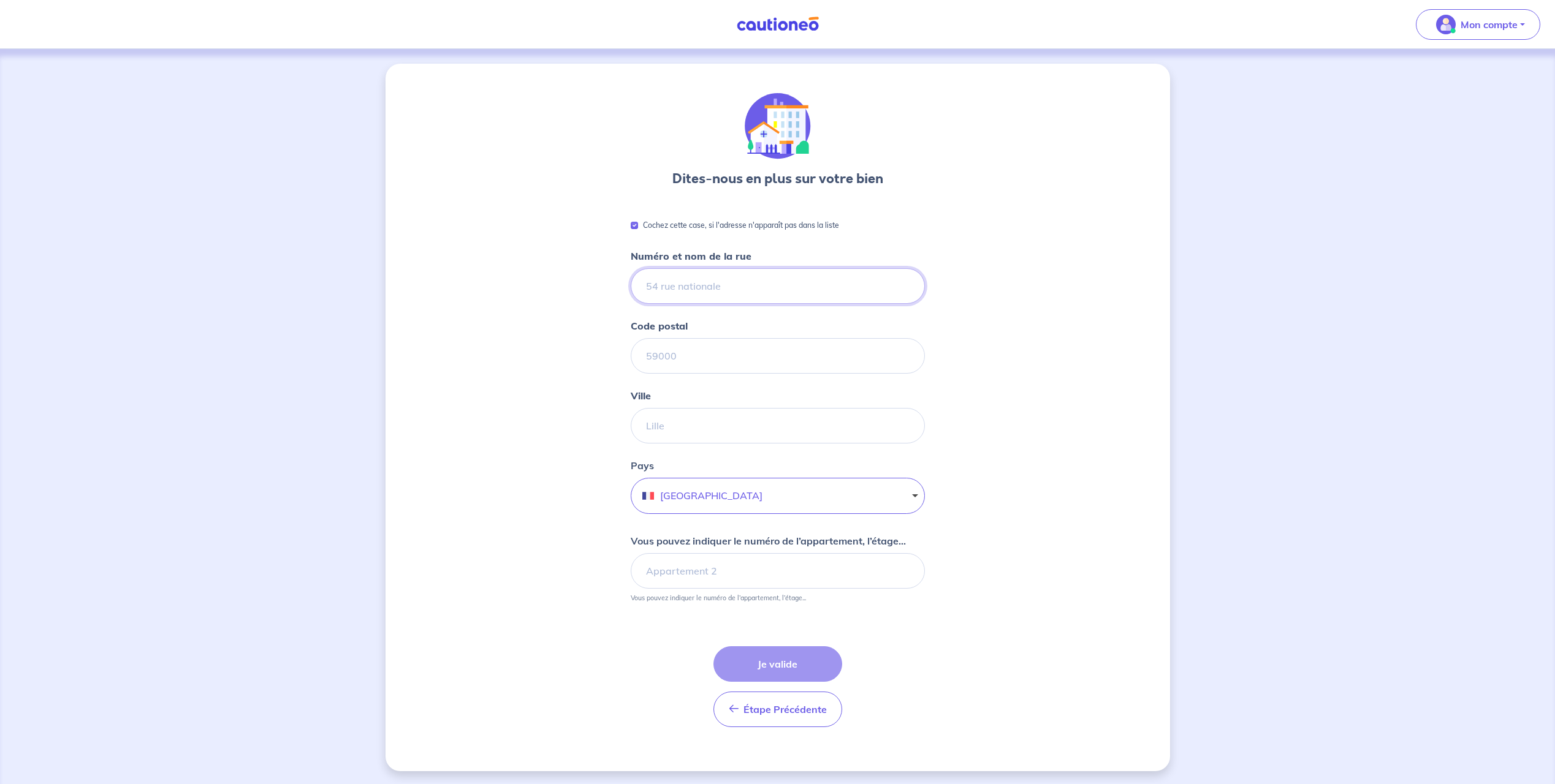
click at [701, 286] on input "Numéro et nom de la rue" at bounding box center [778, 286] width 295 height 35
type input "[GEOGRAPHIC_DATA]"
click at [711, 350] on input "Code postal" at bounding box center [778, 356] width 295 height 35
type input "97130"
click at [819, 417] on input "Ville" at bounding box center [778, 426] width 295 height 35
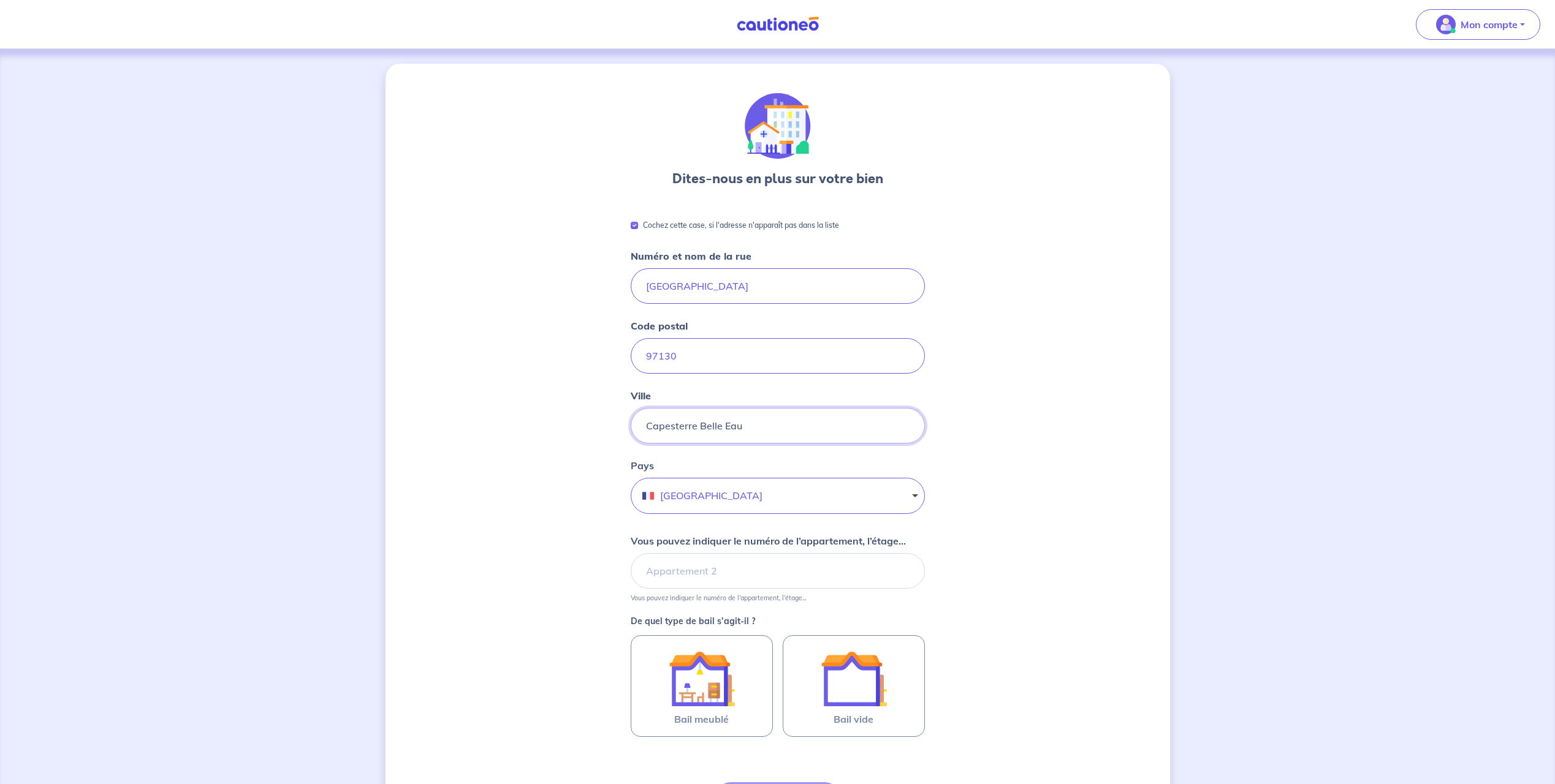
type input "Capesterre Belle Eau"
click at [967, 348] on div "Dites-nous en plus sur votre bien Cochez cette case, si l'adresse n'apparaît pa…" at bounding box center [778, 486] width 784 height 844
click at [742, 571] on input "Vous pouvez indiquer le numéro de l’appartement, l’étage..." at bounding box center [778, 571] width 295 height 35
type input "1er ETAGE"
click at [1031, 540] on div "Dites-nous en plus sur votre bien Cochez cette case, si l'adresse n'apparaît pa…" at bounding box center [778, 486] width 784 height 844
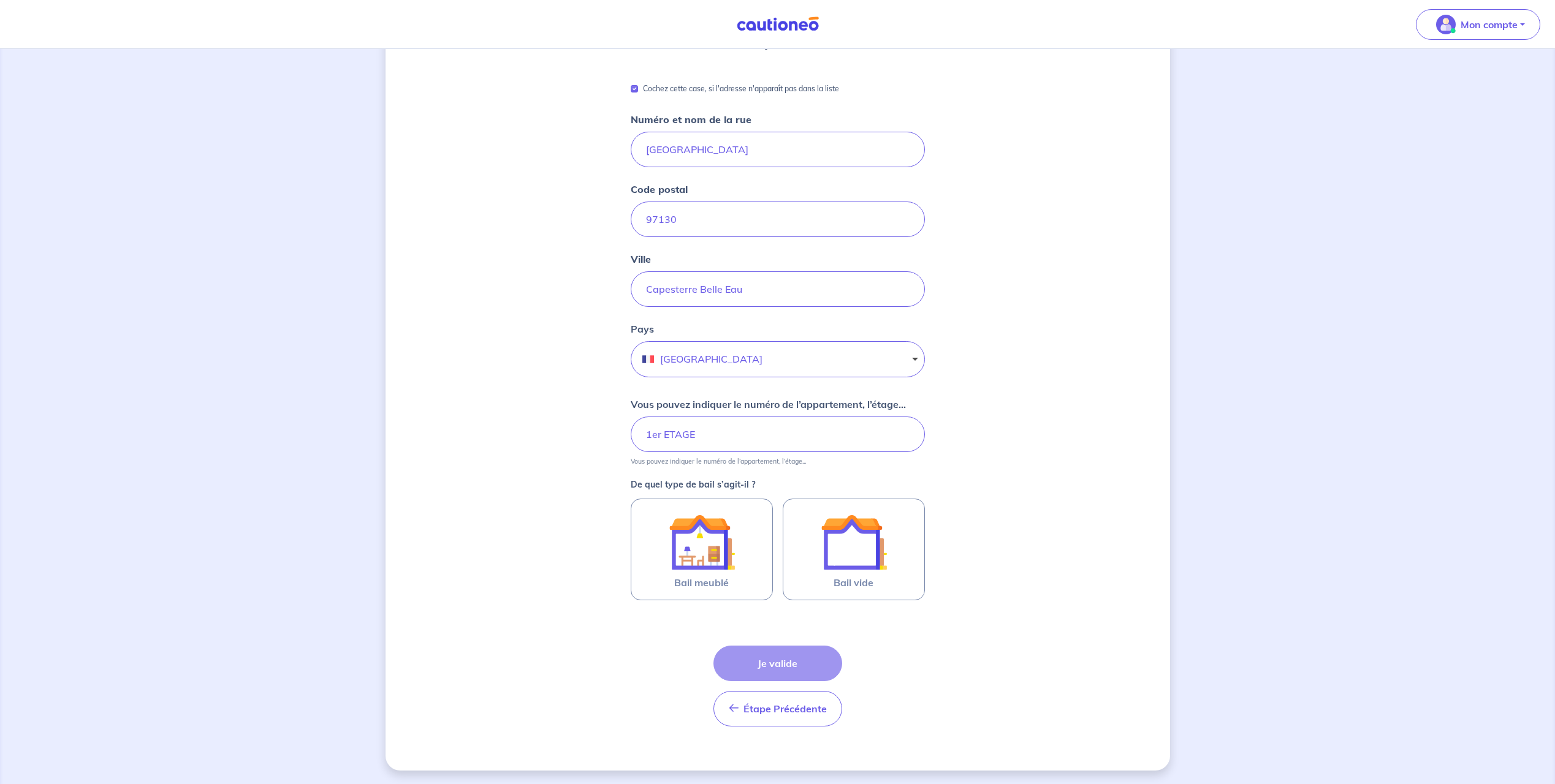
scroll to position [137, 0]
click at [670, 553] on img at bounding box center [702, 541] width 67 height 67
click at [0, 0] on input "Bail meublé" at bounding box center [0, 0] width 0 height 0
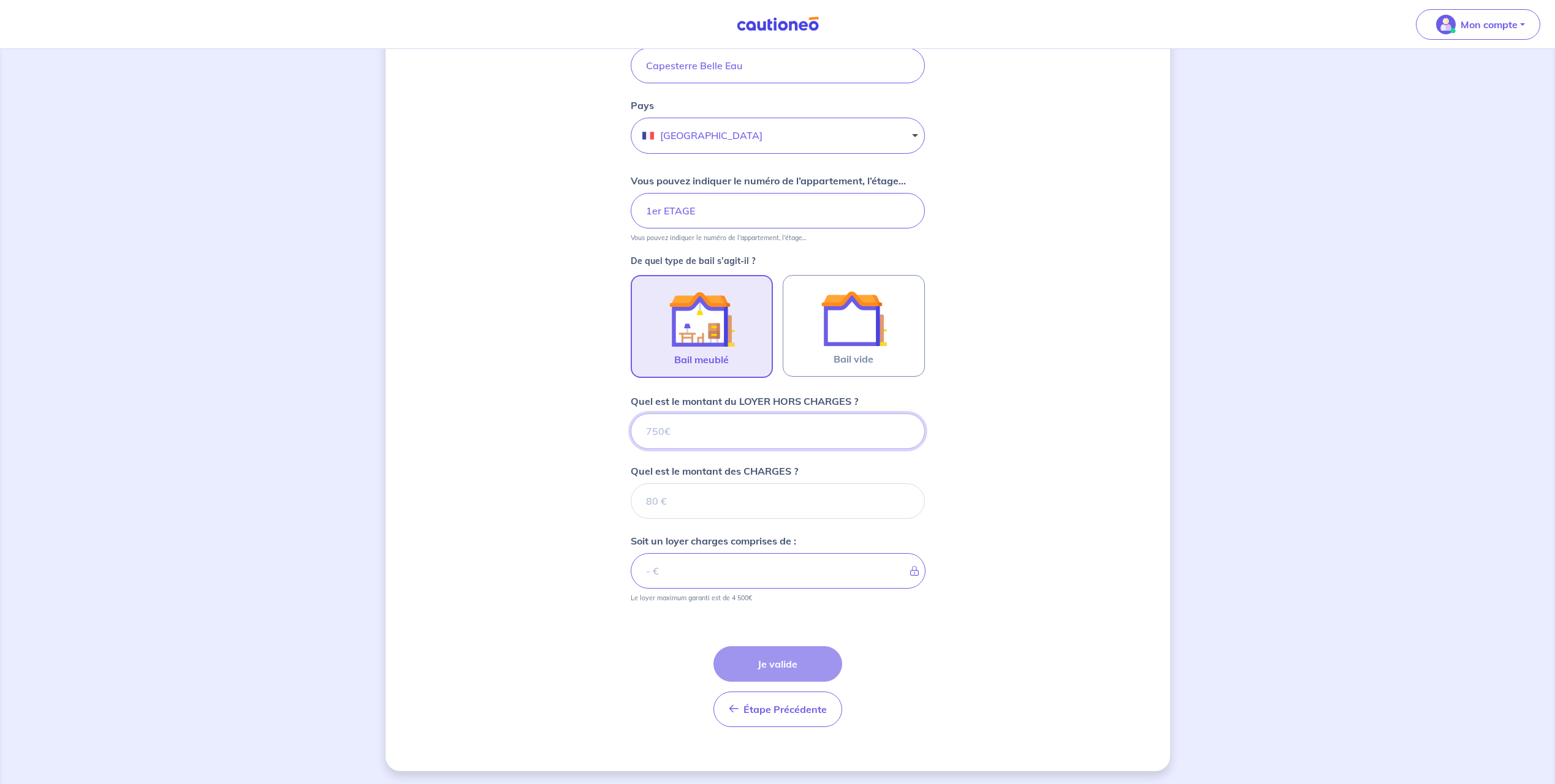
scroll to position [362, 0]
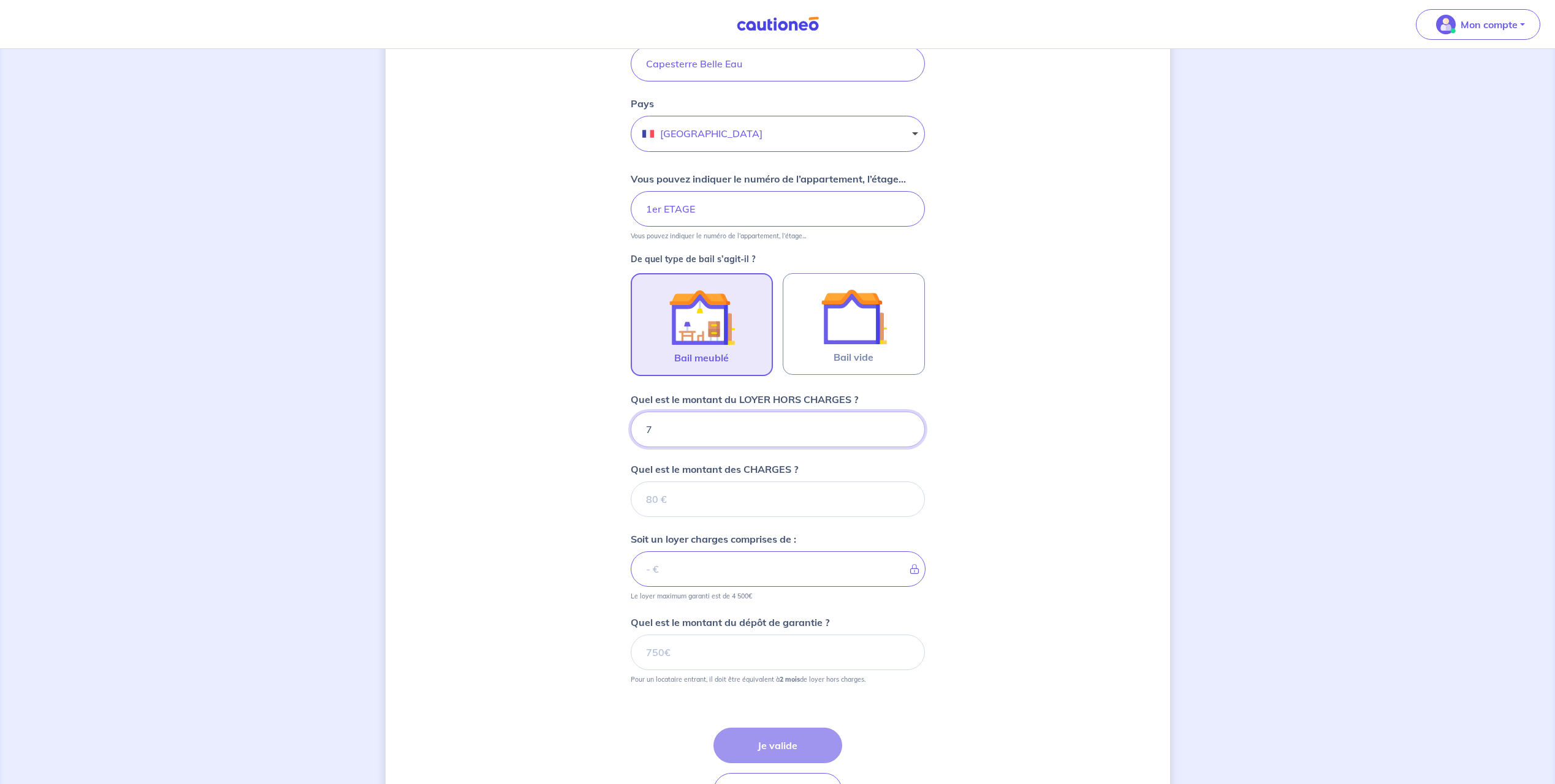
type input "70"
type input "705"
click at [675, 494] on input "Quel est le montant des CHARGES ?" at bounding box center [778, 499] width 295 height 35
type input "85"
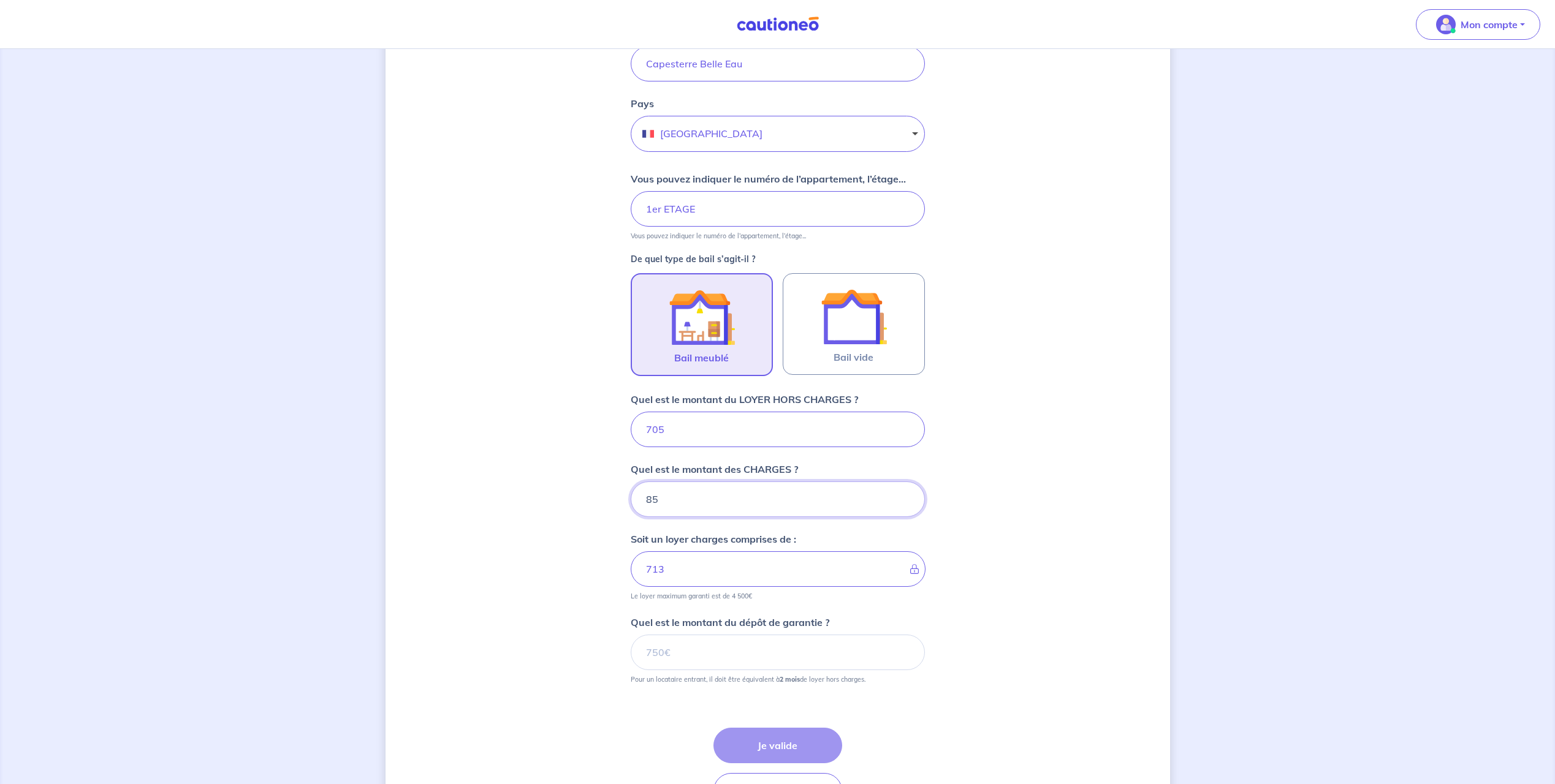
type input "790"
type input "85"
click at [739, 660] on input "Quel est le montant du dépôt de garantie ?" at bounding box center [778, 653] width 295 height 35
click at [728, 655] on input "Quel est le montant du dépôt de garantie ?" at bounding box center [778, 653] width 295 height 35
type input "1200"
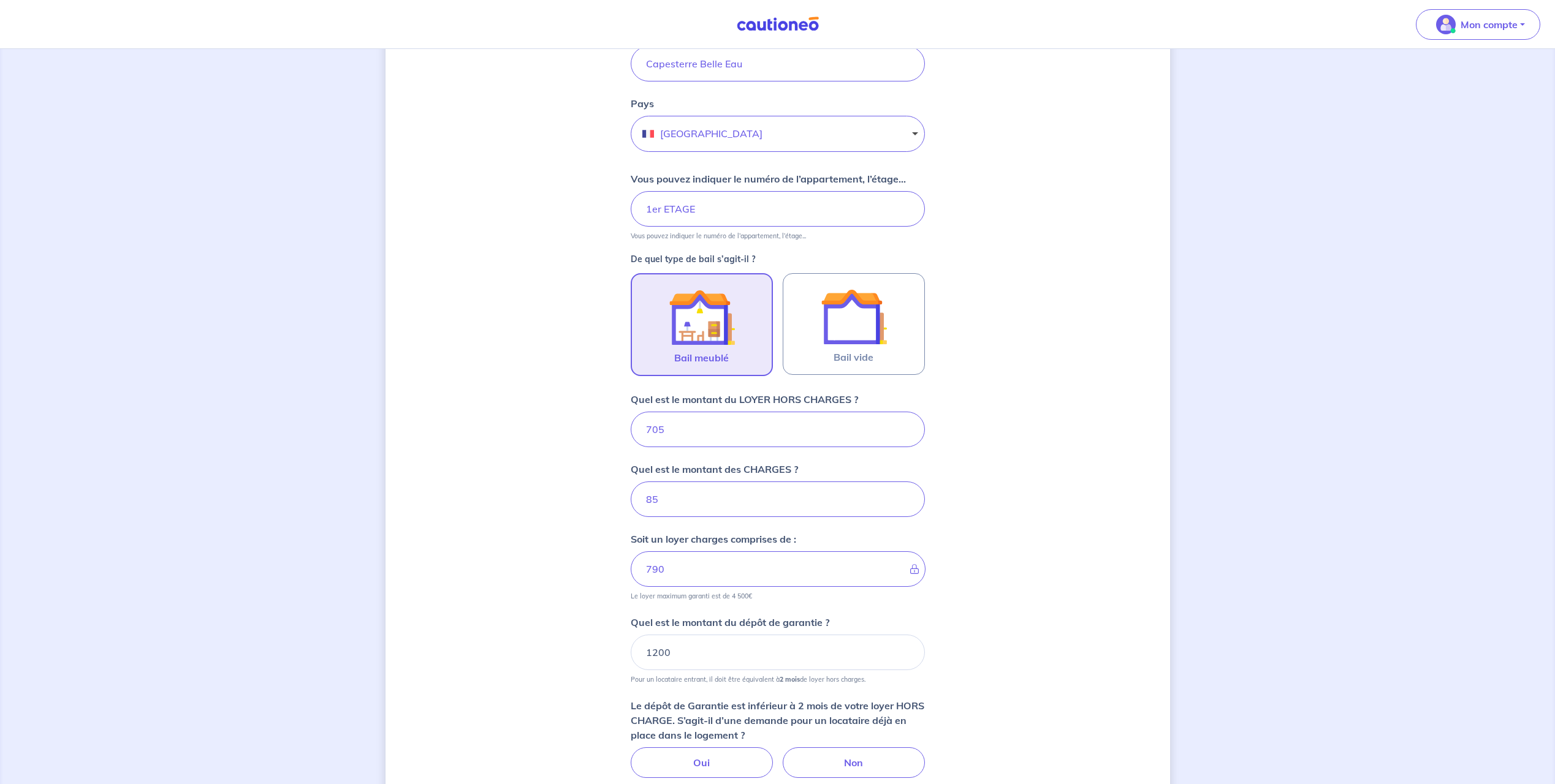
click at [428, 641] on div "Dites-nous en plus sur votre bien Cochez cette case, si l'adresse n'apparaît pa…" at bounding box center [778, 324] width 784 height 1246
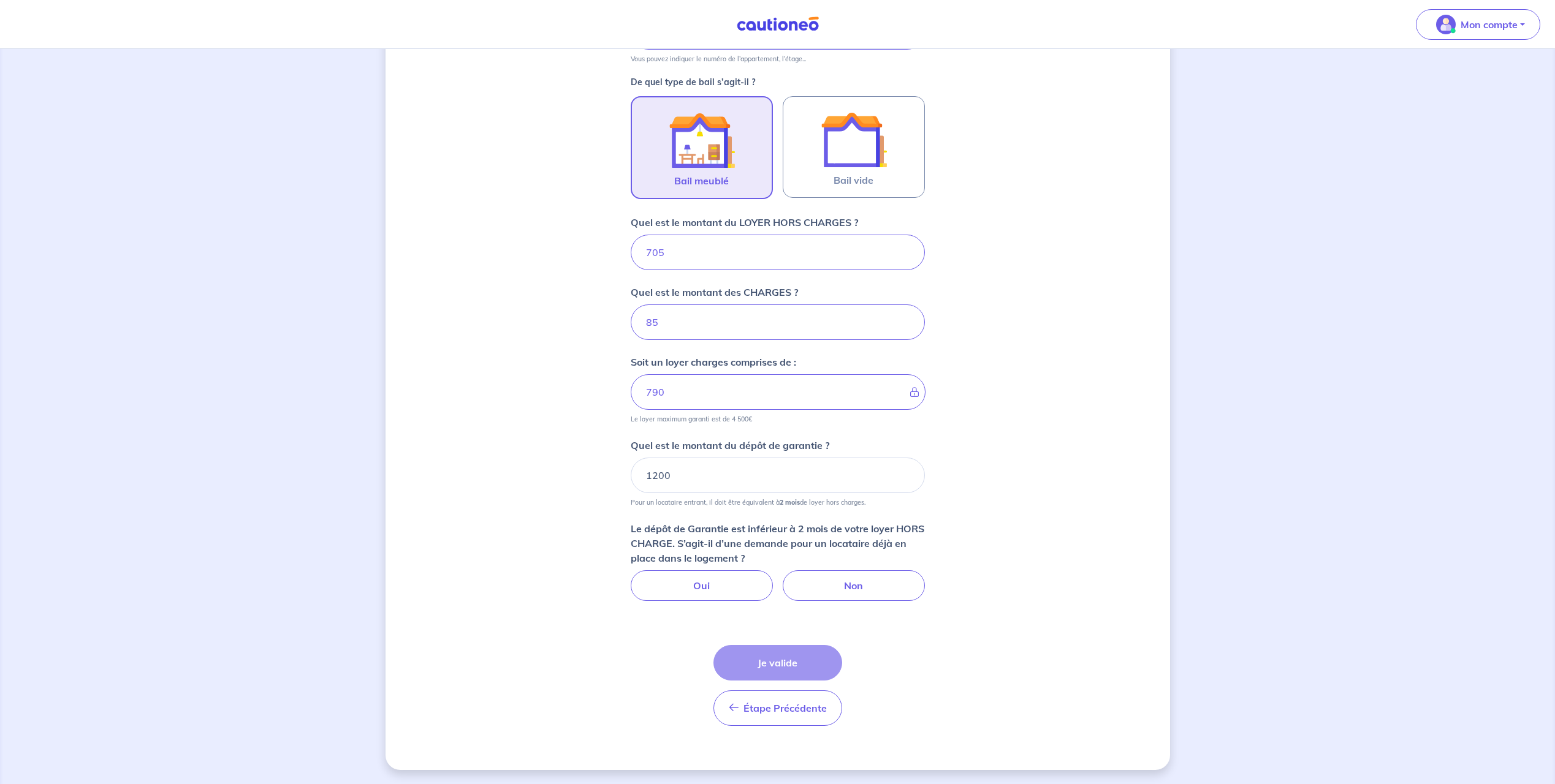
scroll to position [540, 0]
click at [858, 592] on label "Non" at bounding box center [853, 585] width 142 height 31
click at [781, 578] on input "Non" at bounding box center [777, 574] width 8 height 8
radio input "true"
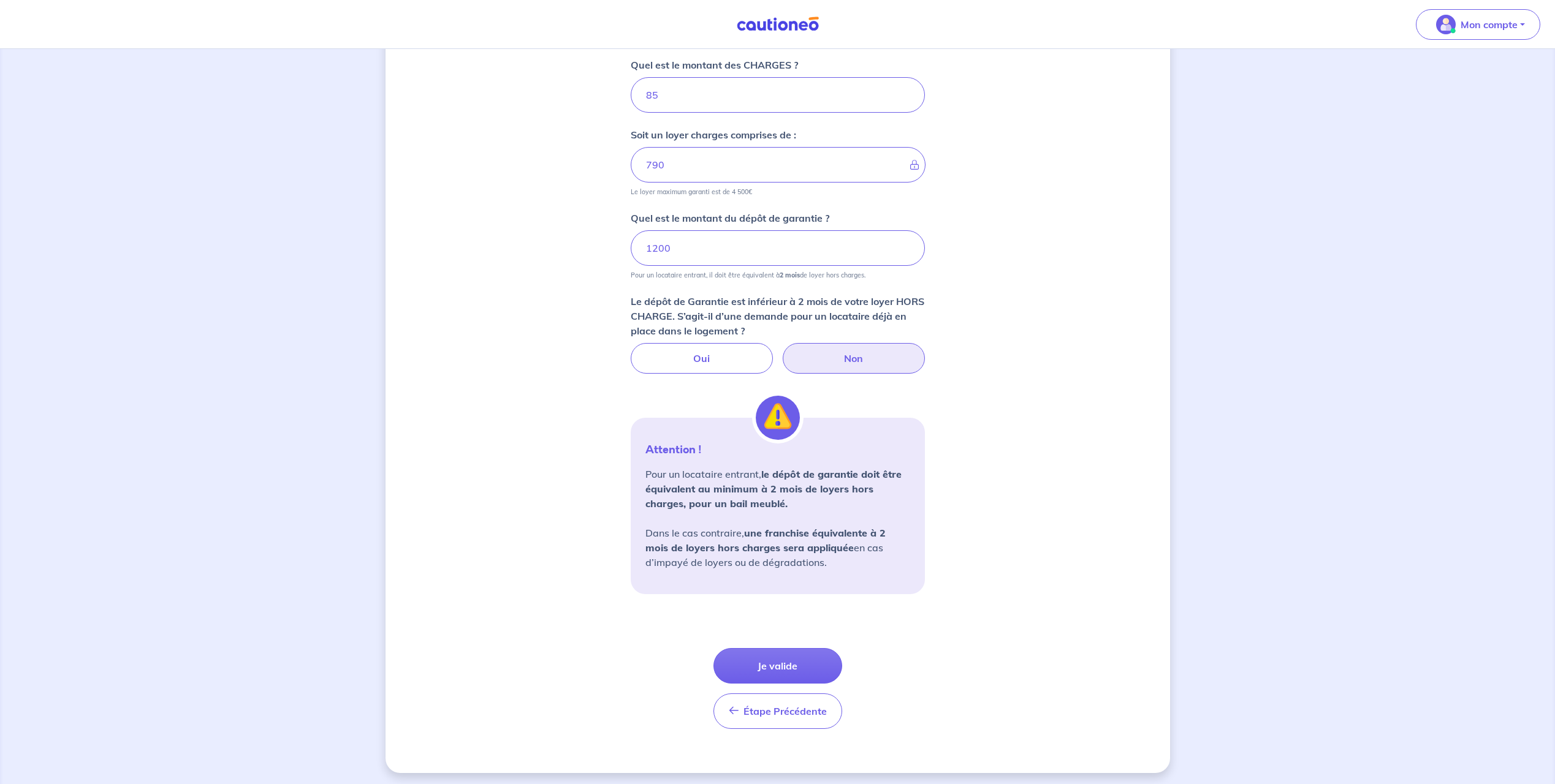
scroll to position [771, 0]
click at [658, 244] on input "1200" at bounding box center [778, 245] width 295 height 35
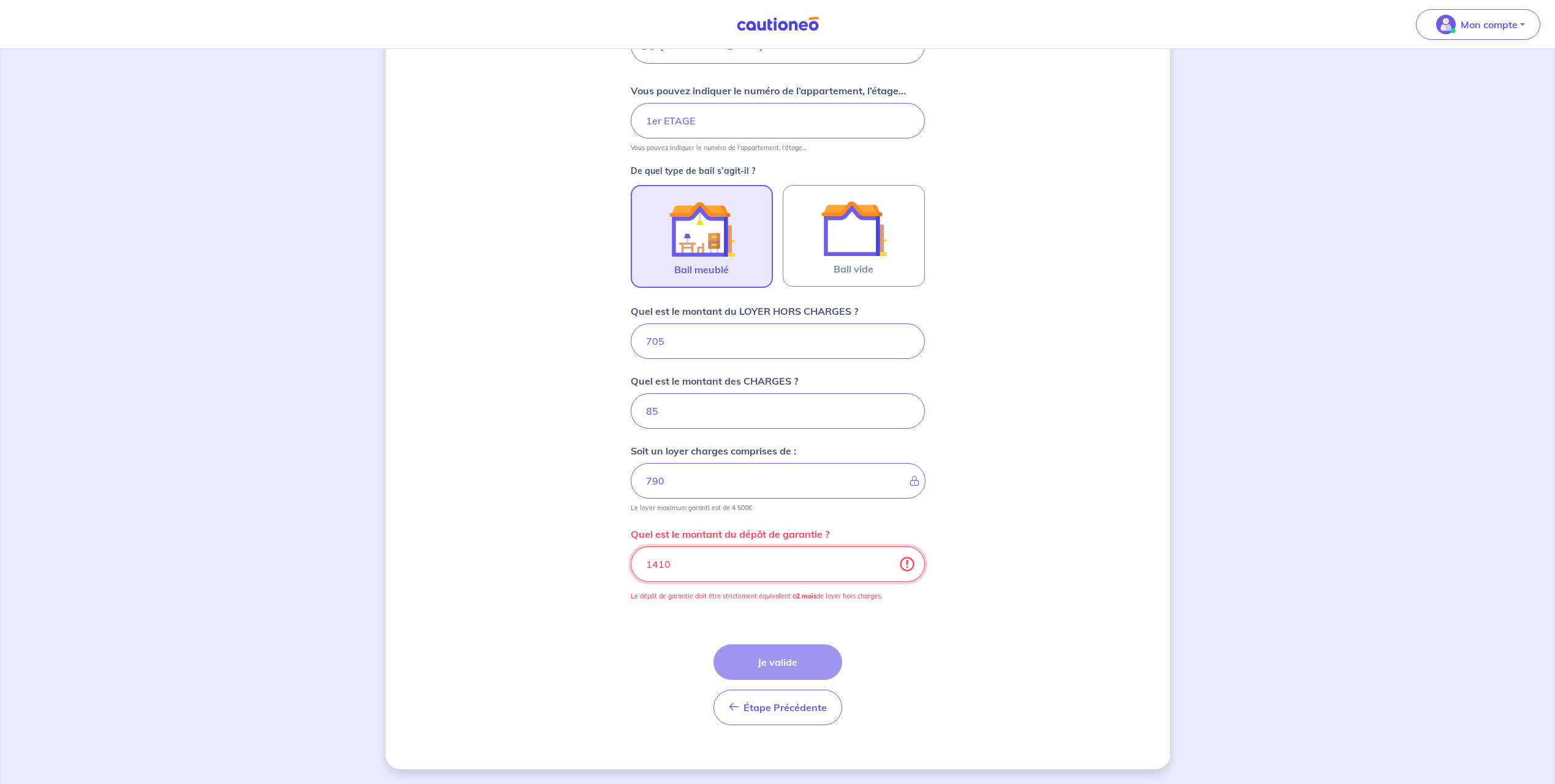
scroll to position [445, 0]
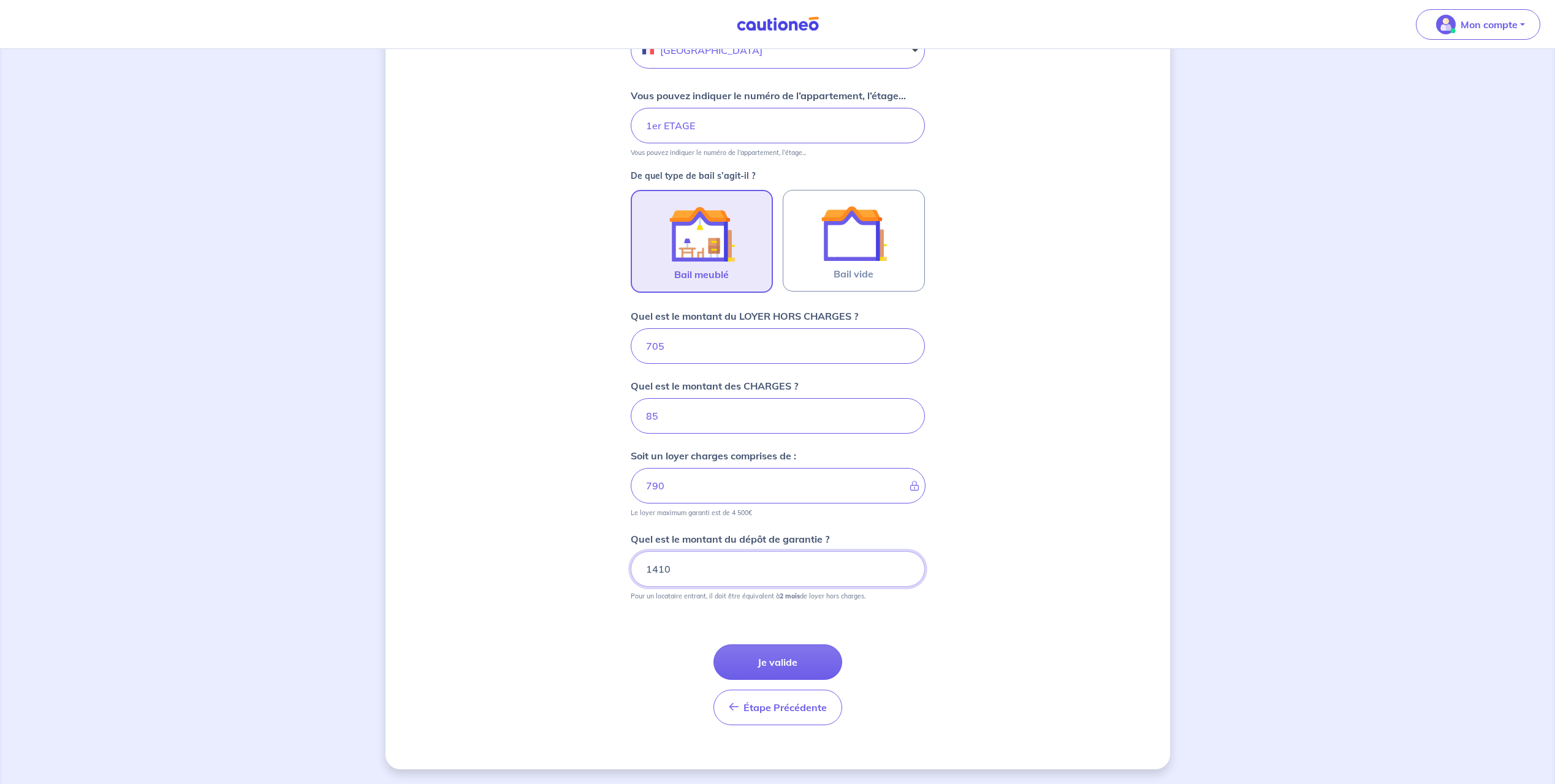
type input "1410"
click at [566, 530] on div "Dites-nous en plus sur votre bien Cochez cette case, si l'adresse n'apparaît pa…" at bounding box center [778, 194] width 784 height 1151
click at [745, 670] on button "Je valide" at bounding box center [777, 662] width 129 height 35
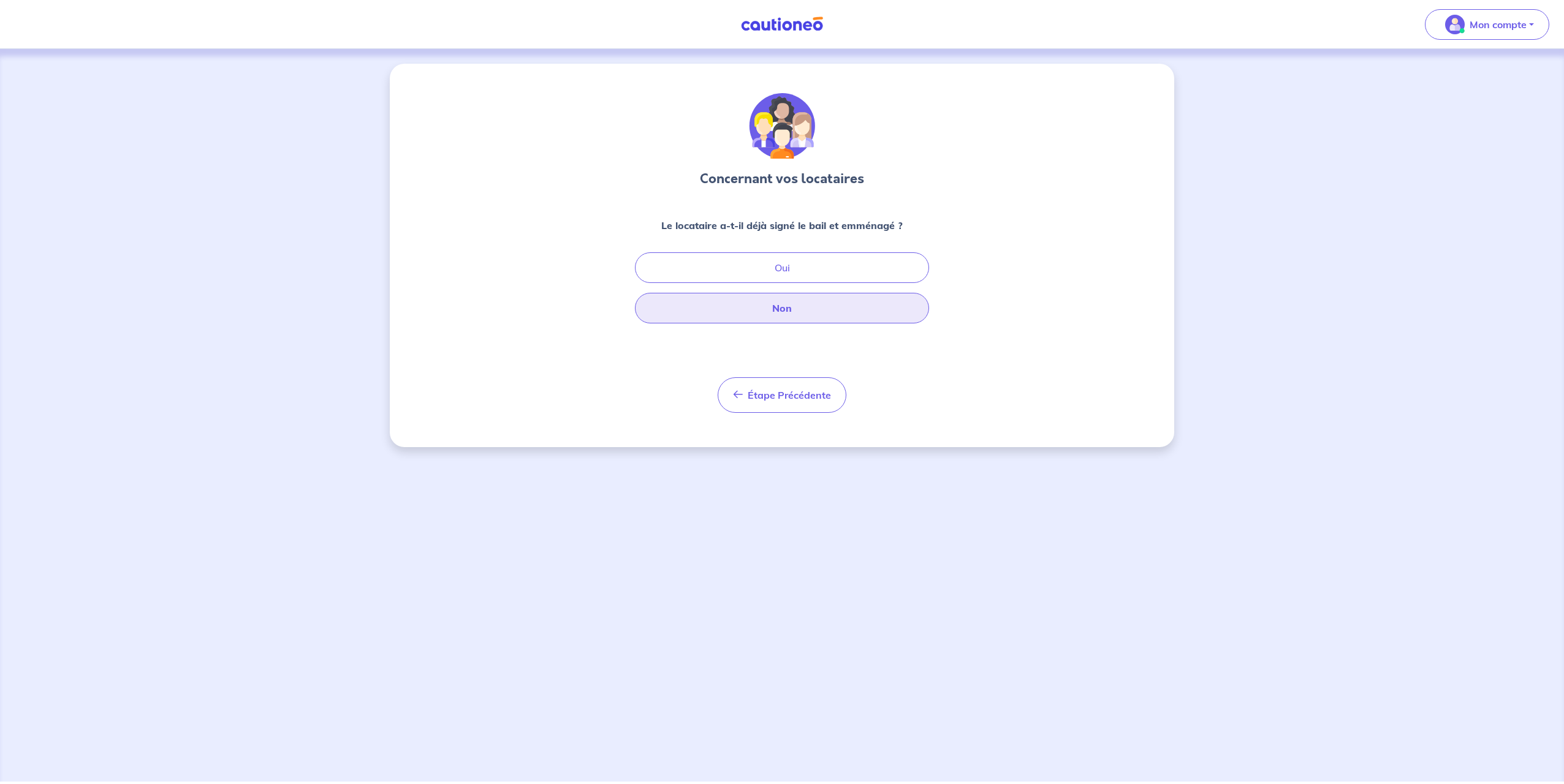
click at [787, 307] on button "Non" at bounding box center [782, 308] width 295 height 31
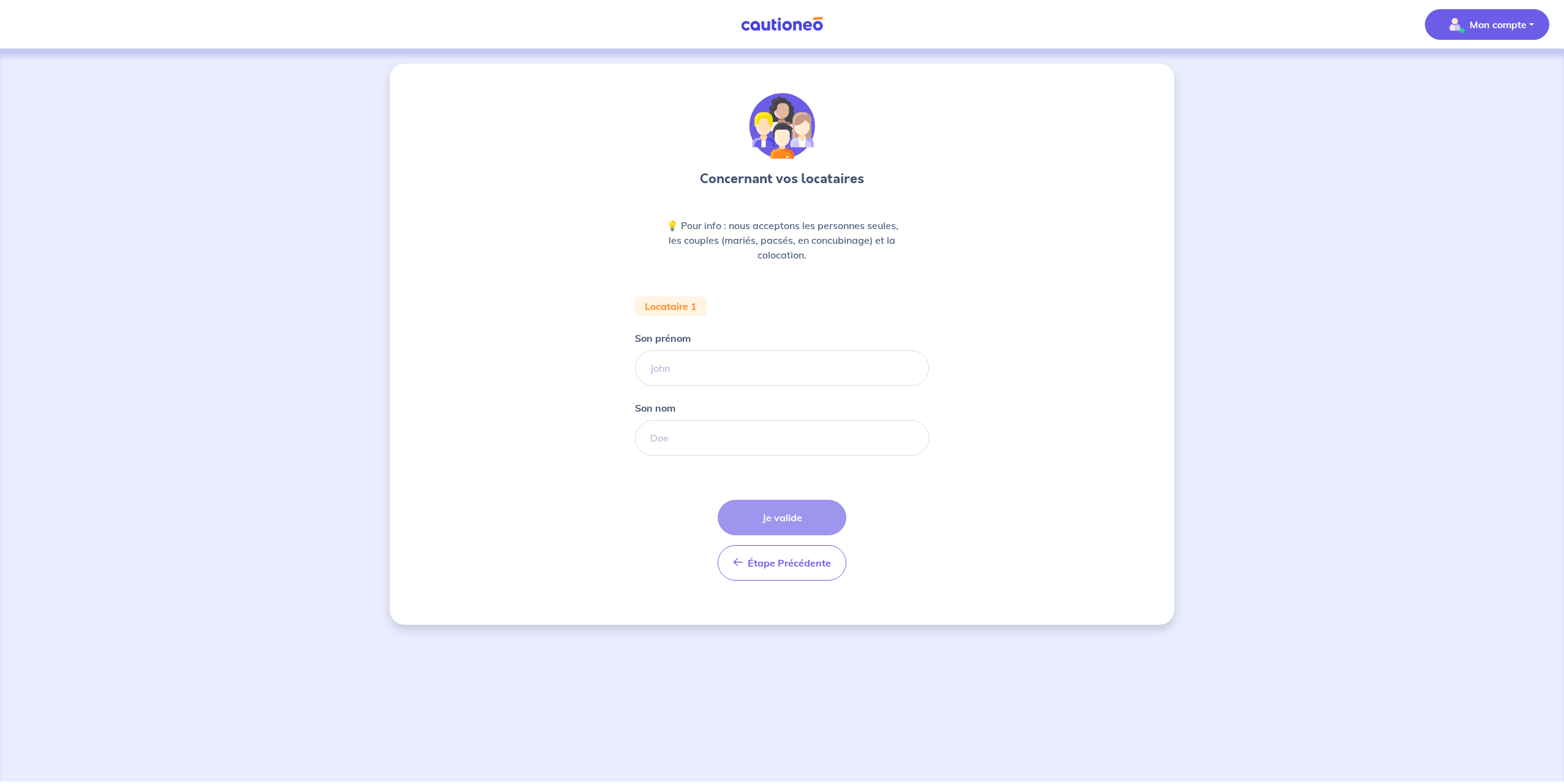
click at [1507, 22] on p "Mon compte" at bounding box center [1498, 24] width 57 height 15
click at [1458, 106] on link "Me déconnecter" at bounding box center [1474, 106] width 98 height 20
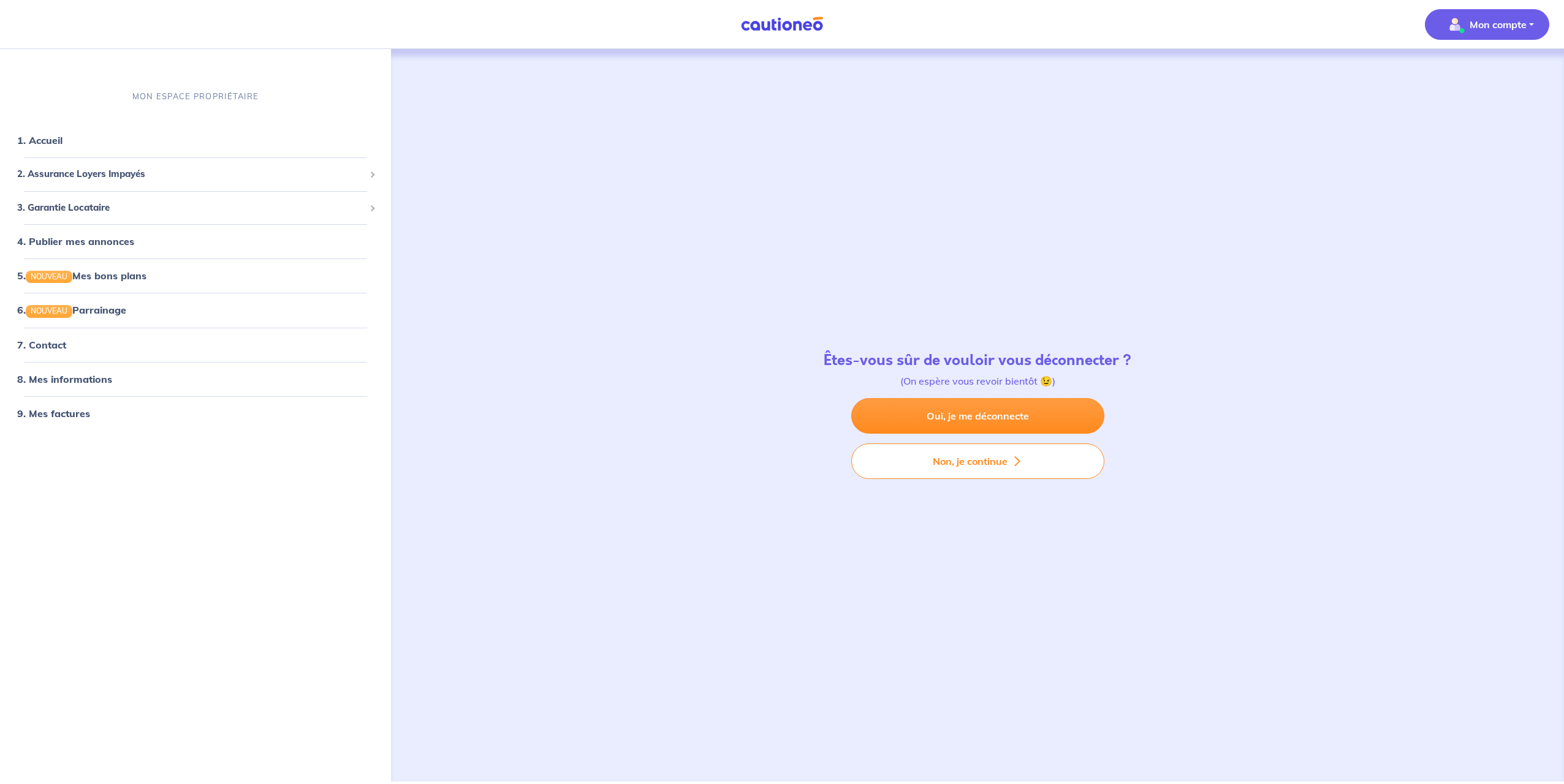
click at [1463, 25] on img "button" at bounding box center [1455, 25] width 20 height 20
click at [1453, 109] on link "Me déconnecter" at bounding box center [1474, 106] width 98 height 20
click at [82, 379] on link "8. Mes informations" at bounding box center [62, 380] width 91 height 12
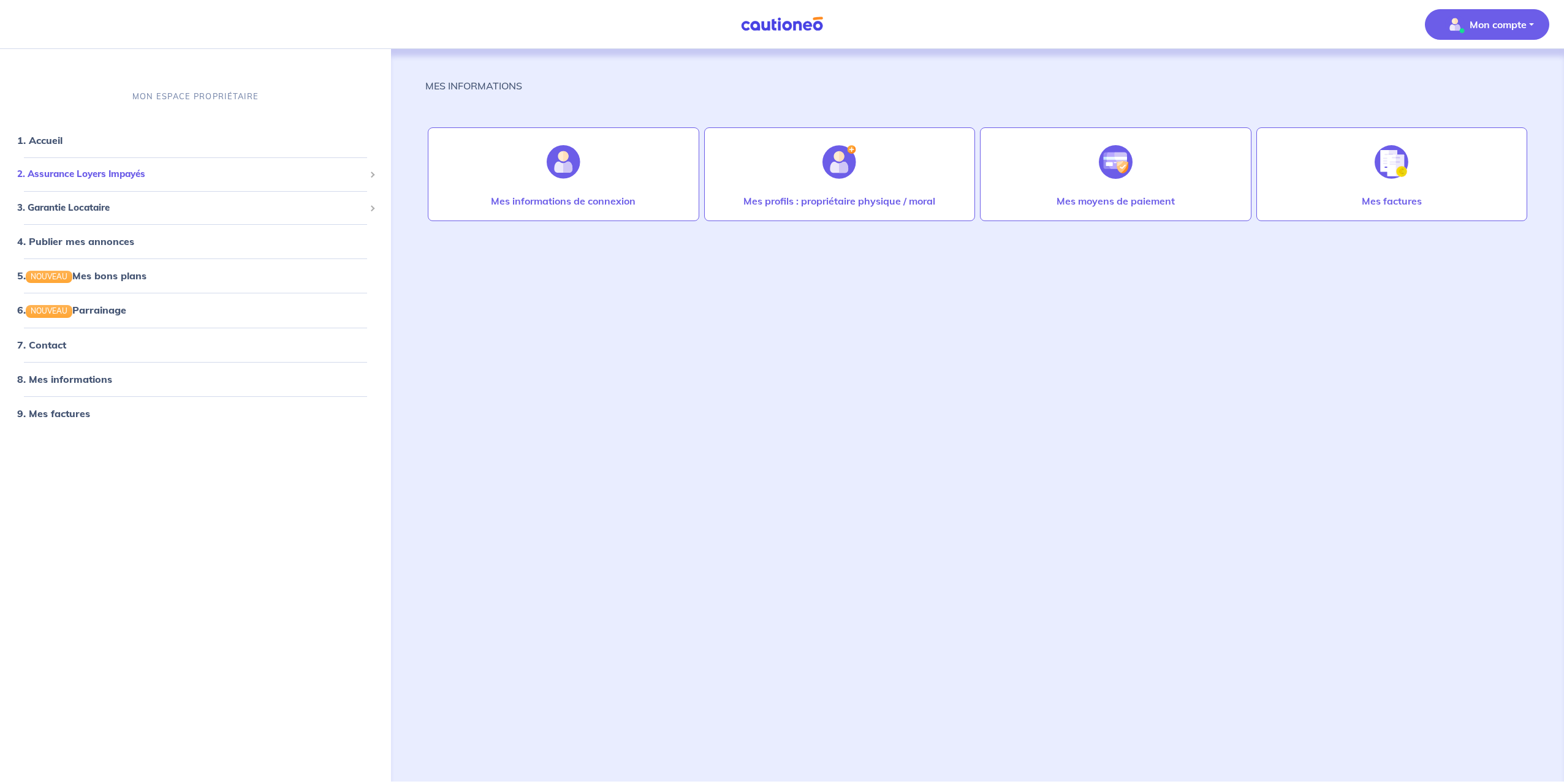
click at [138, 169] on span "2. Assurance Loyers Impayés" at bounding box center [191, 175] width 348 height 14
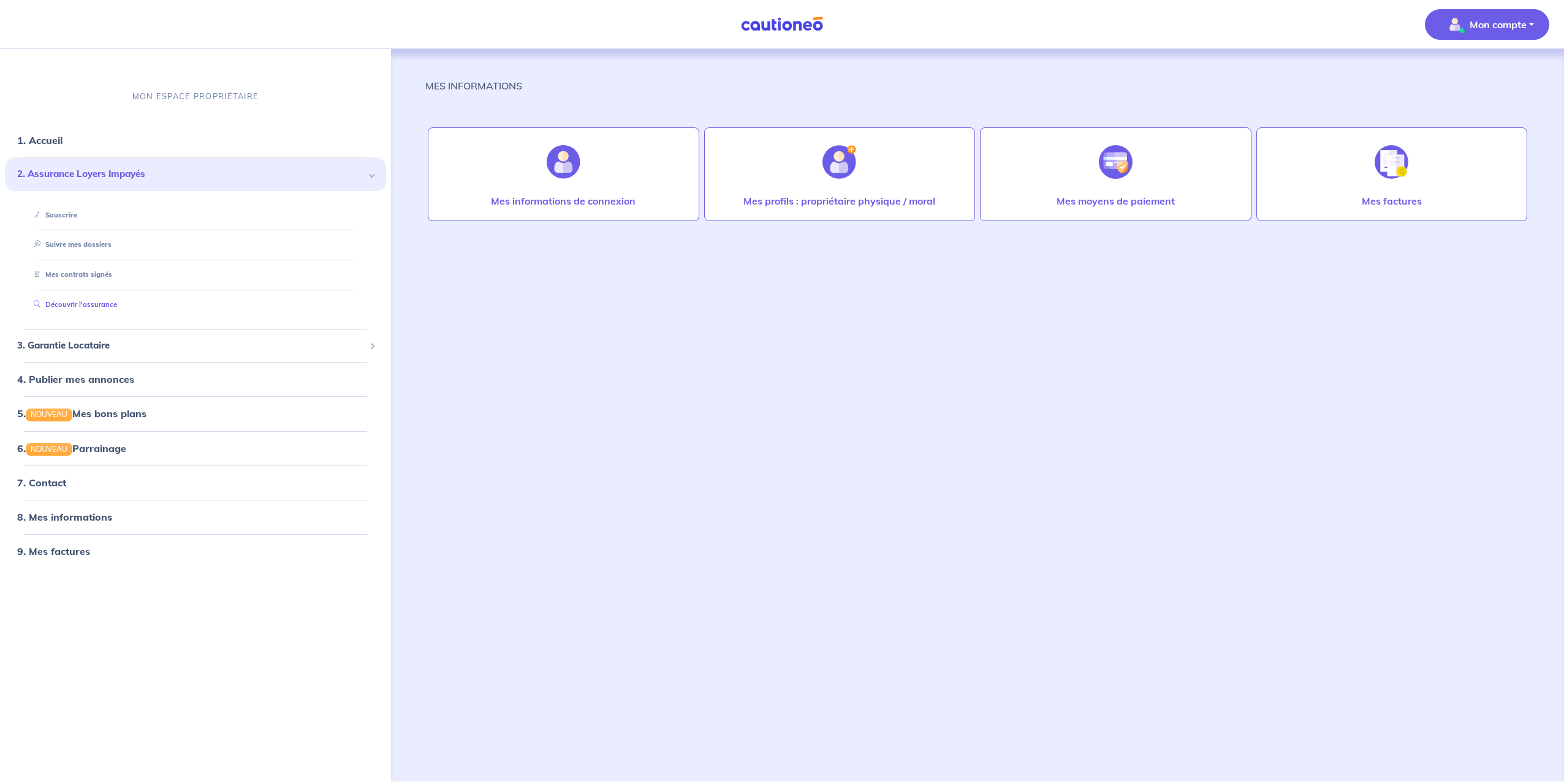
click at [91, 304] on link "Découvrir l'assurance" at bounding box center [73, 305] width 89 height 9
click at [46, 483] on link "7. Contact" at bounding box center [41, 483] width 48 height 12
click at [261, 344] on span "3. Garantie Locataire" at bounding box center [191, 346] width 348 height 14
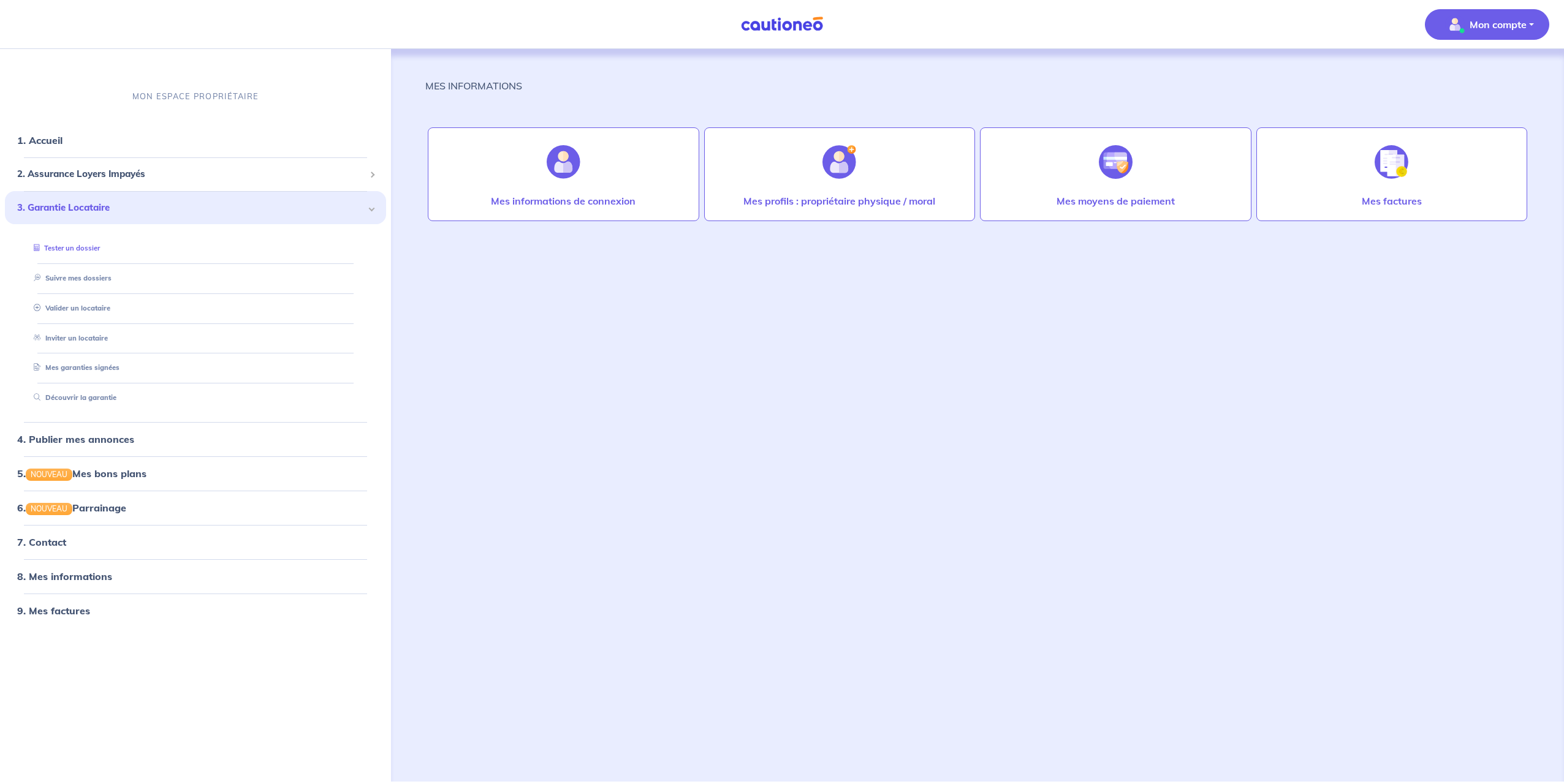
click at [84, 249] on link "Tester un dossier" at bounding box center [64, 248] width 71 height 9
click at [1493, 17] on p "Mon compte" at bounding box center [1498, 24] width 57 height 15
click at [1473, 108] on link "Me déconnecter" at bounding box center [1474, 106] width 98 height 20
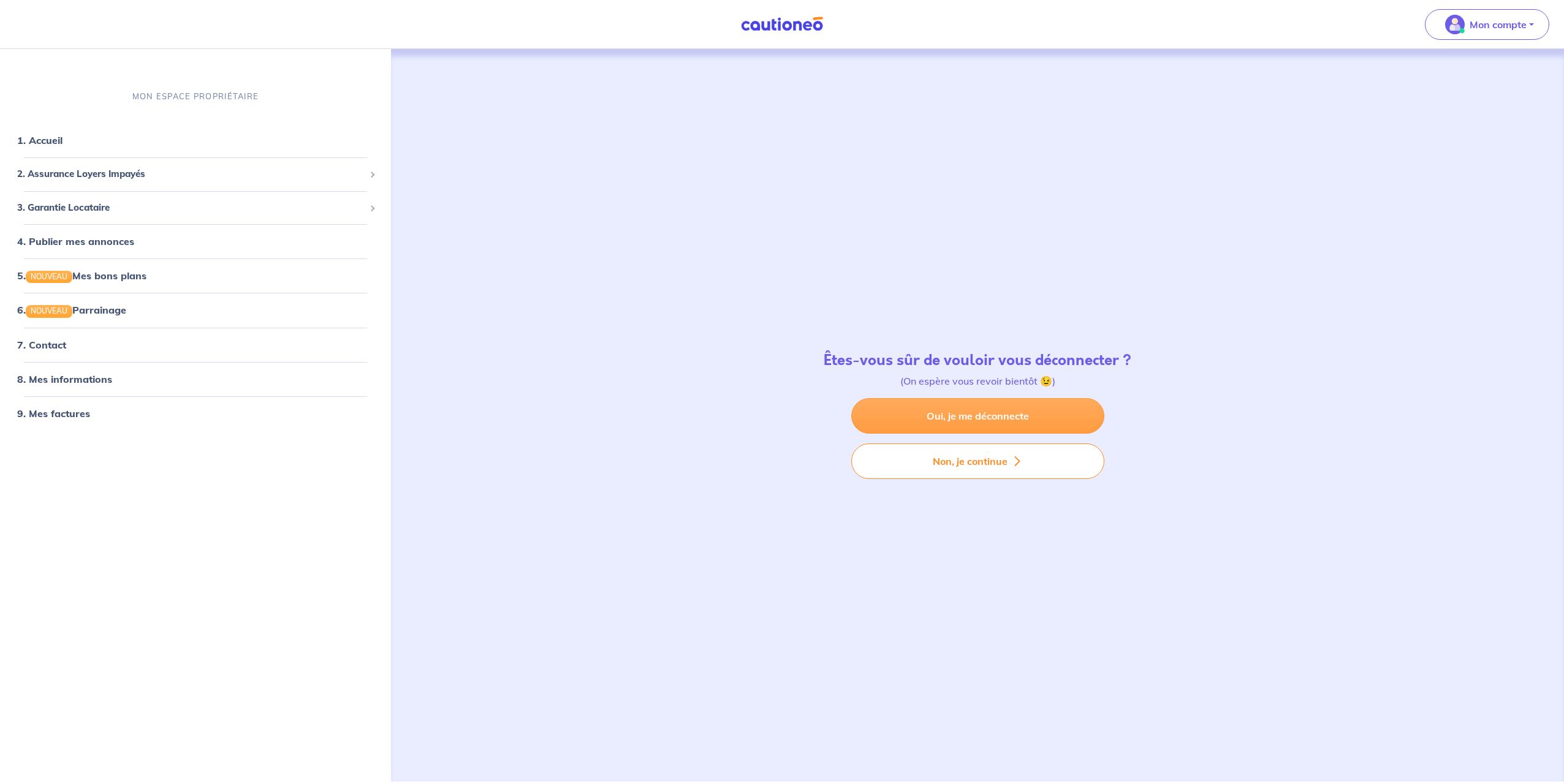
click at [983, 412] on link "Oui, je me déconnecte" at bounding box center [978, 416] width 253 height 35
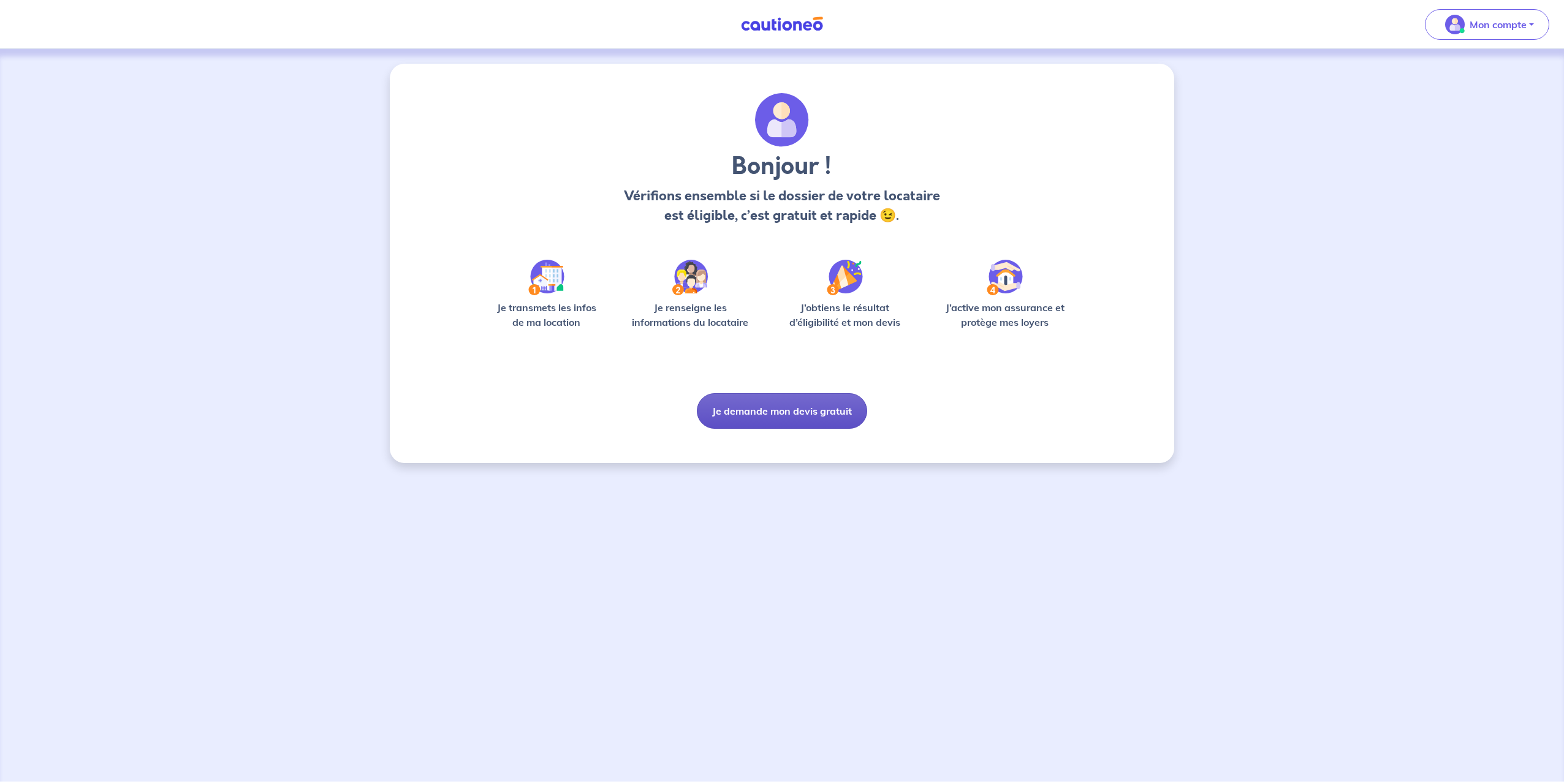
click at [782, 412] on button "Je demande mon devis gratuit" at bounding box center [782, 412] width 170 height 35
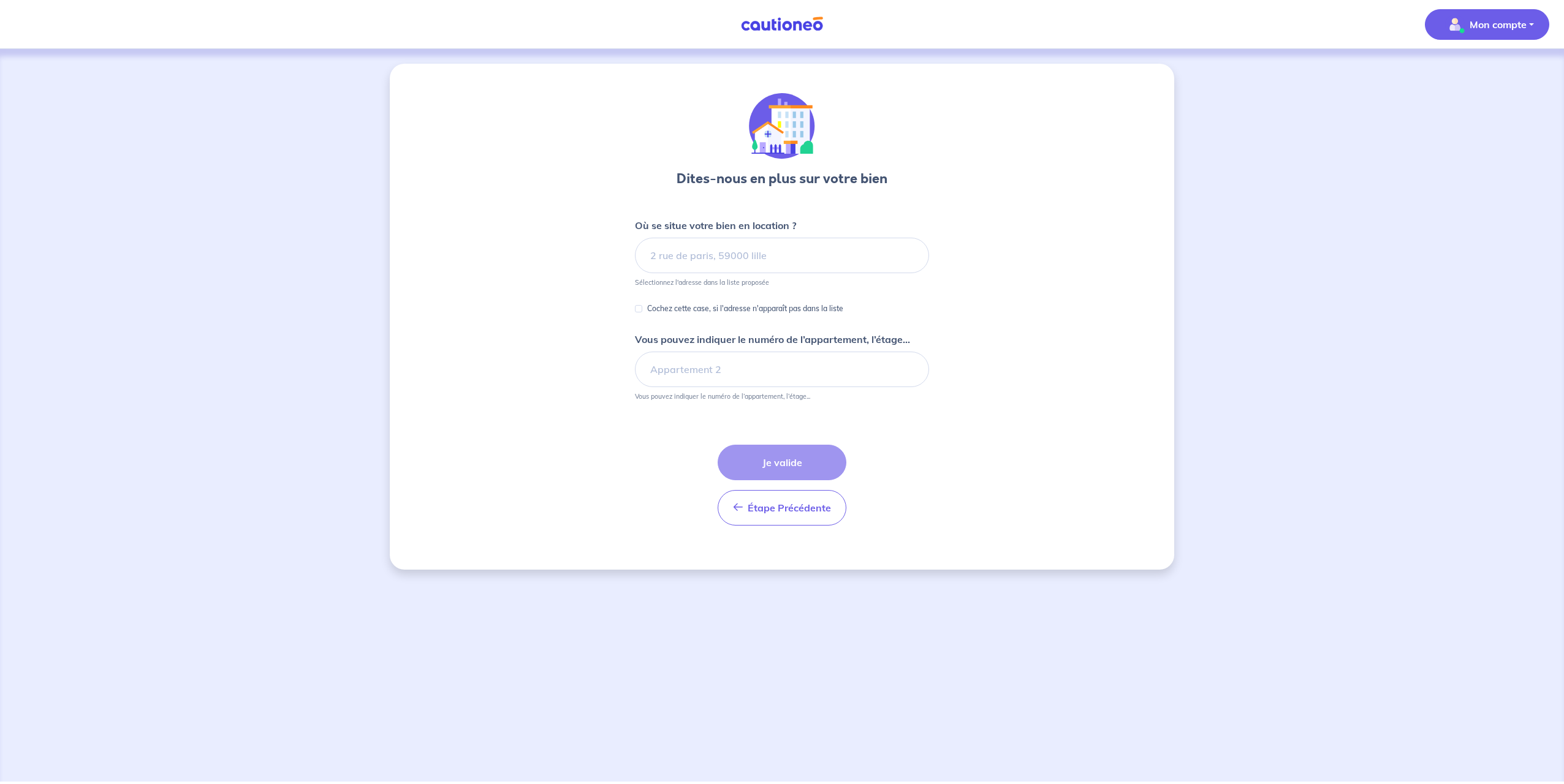
click at [1481, 28] on p "Mon compte" at bounding box center [1498, 24] width 57 height 15
click at [1473, 76] on link "Mes informations" at bounding box center [1474, 76] width 98 height 20
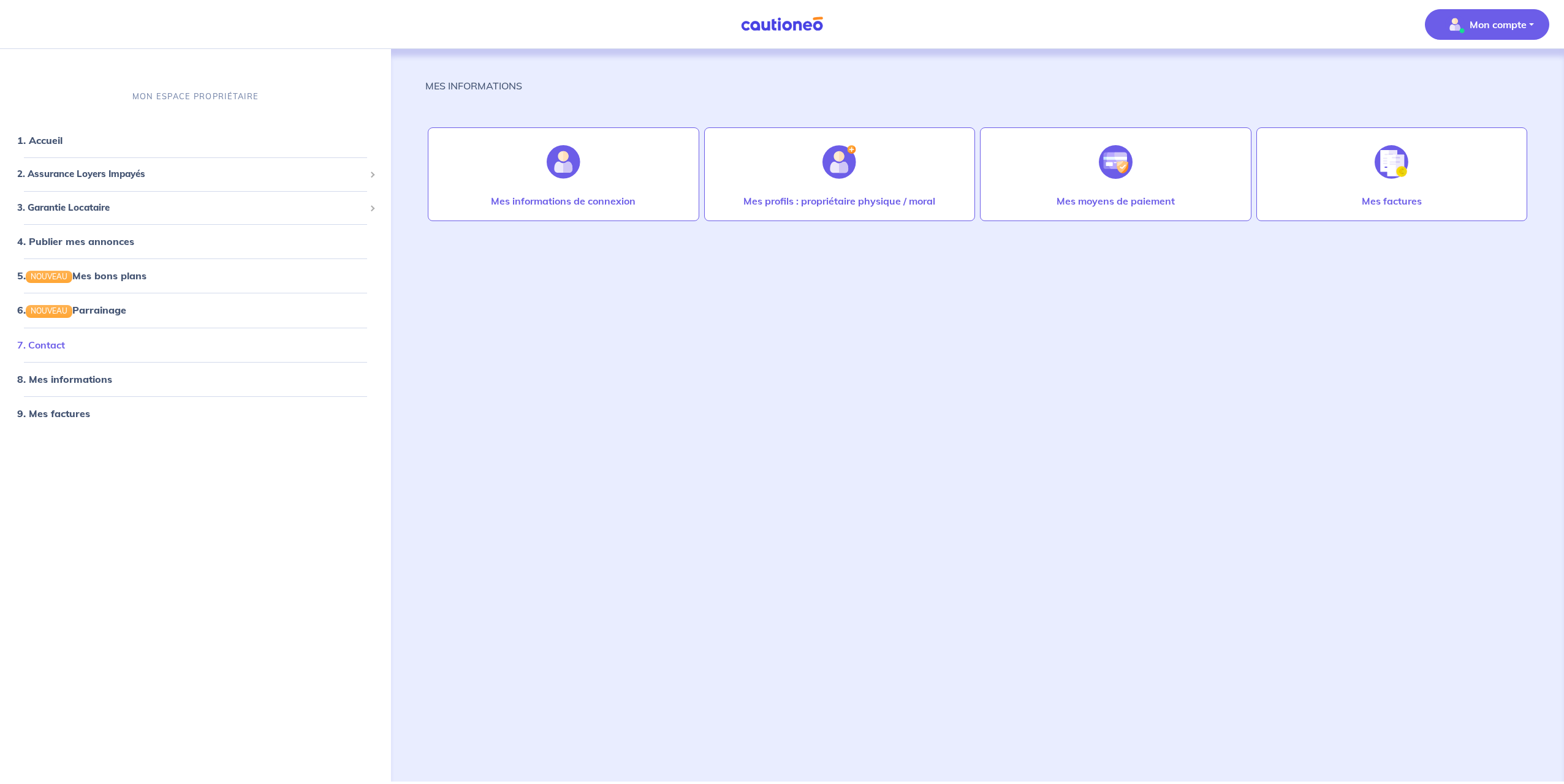
click at [37, 342] on link "7. Contact" at bounding box center [41, 345] width 48 height 12
click at [1508, 24] on p "Mon compte" at bounding box center [1498, 24] width 57 height 15
click at [1474, 104] on link "Me déconnecter" at bounding box center [1474, 106] width 98 height 20
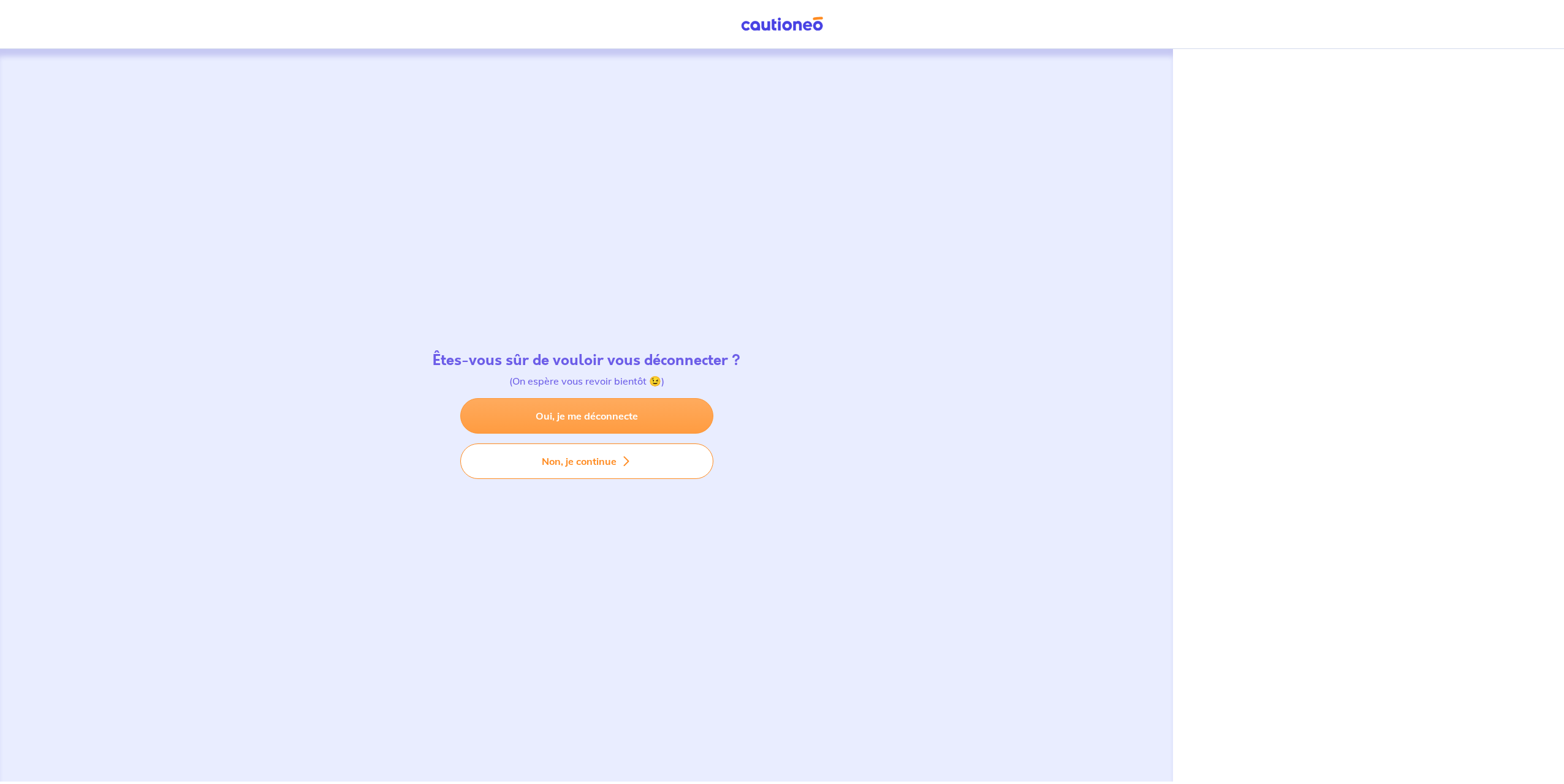
click at [641, 413] on link "Oui, je me déconnecte" at bounding box center [586, 416] width 253 height 35
